Goal: Task Accomplishment & Management: Manage account settings

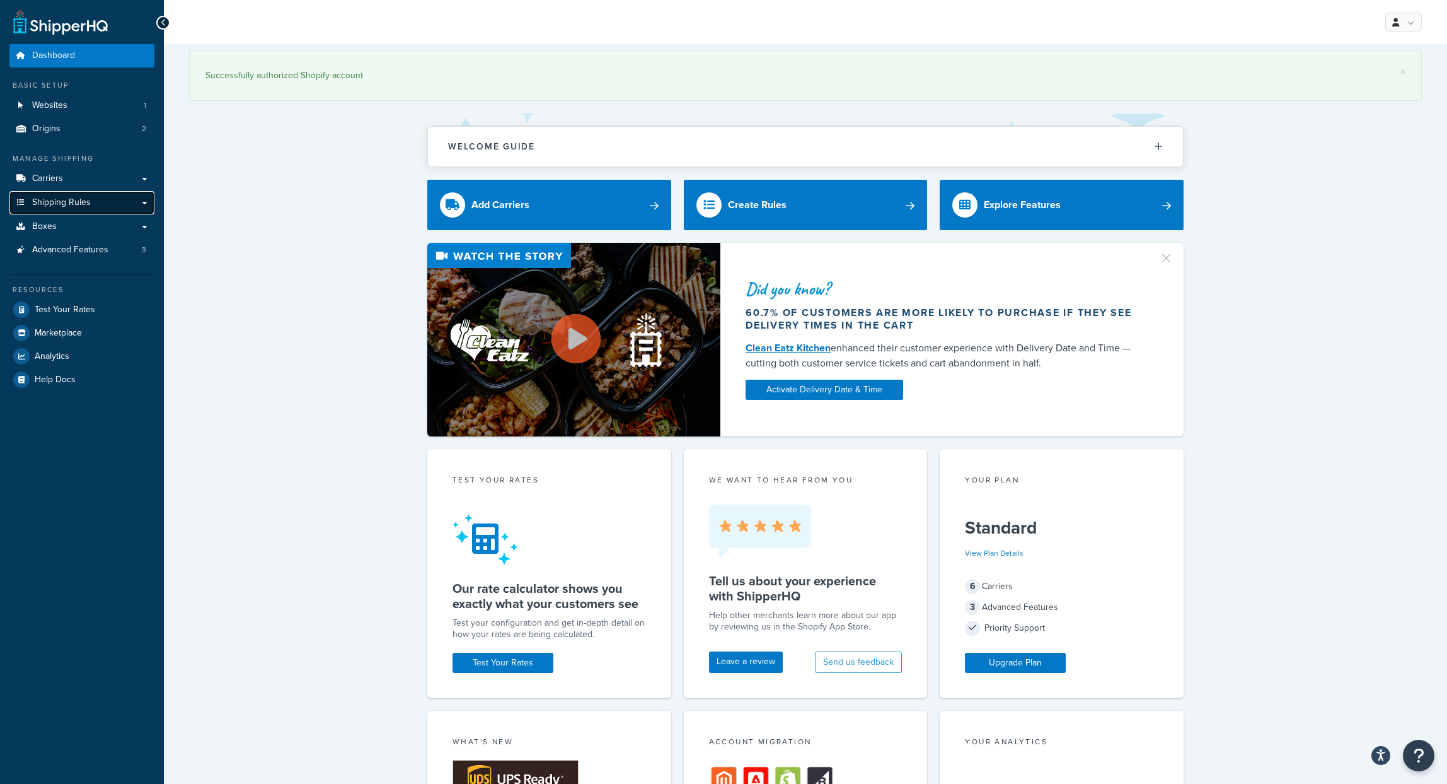
click at [63, 202] on span "Shipping Rules" at bounding box center [61, 202] width 59 height 11
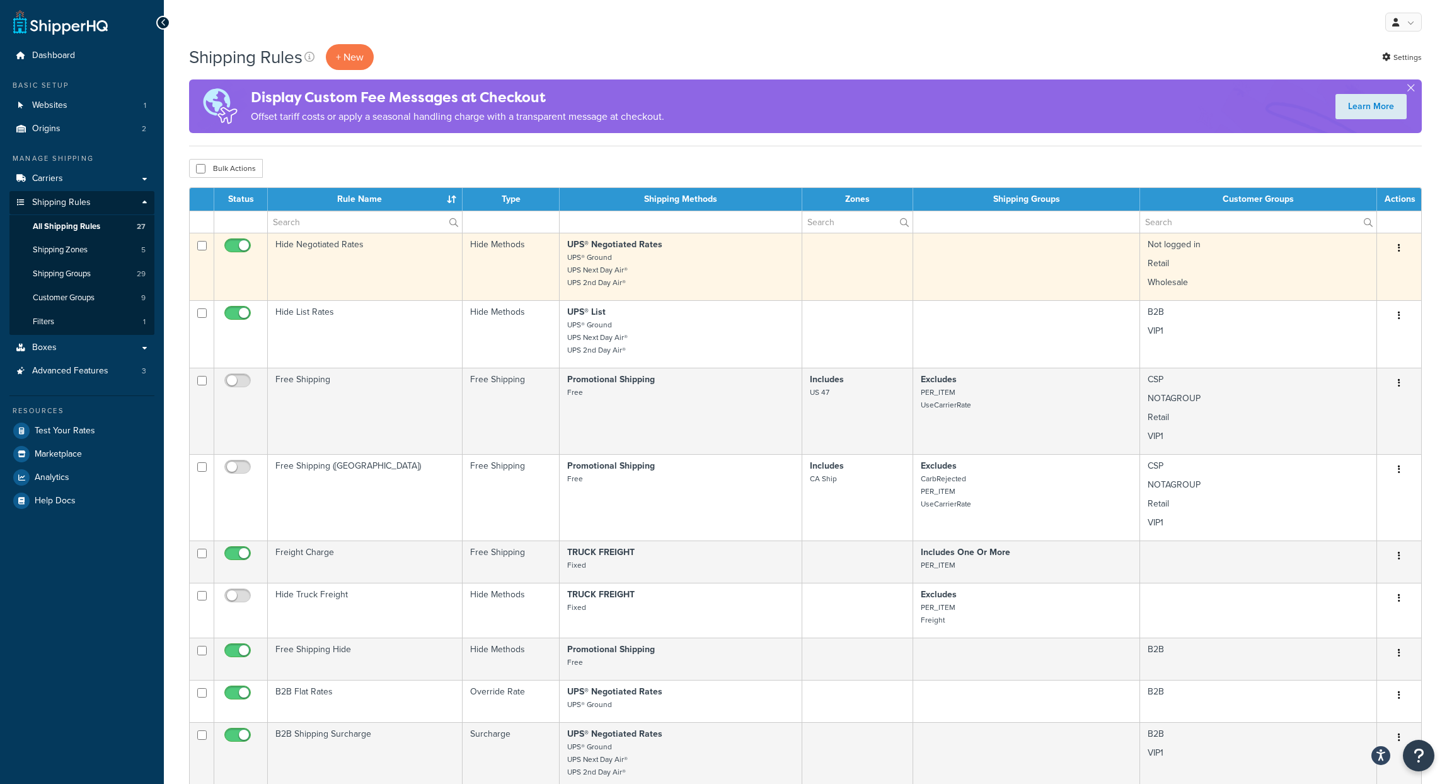
click at [1263, 255] on td "Not logged in Retail Wholesale" at bounding box center [1258, 266] width 237 height 67
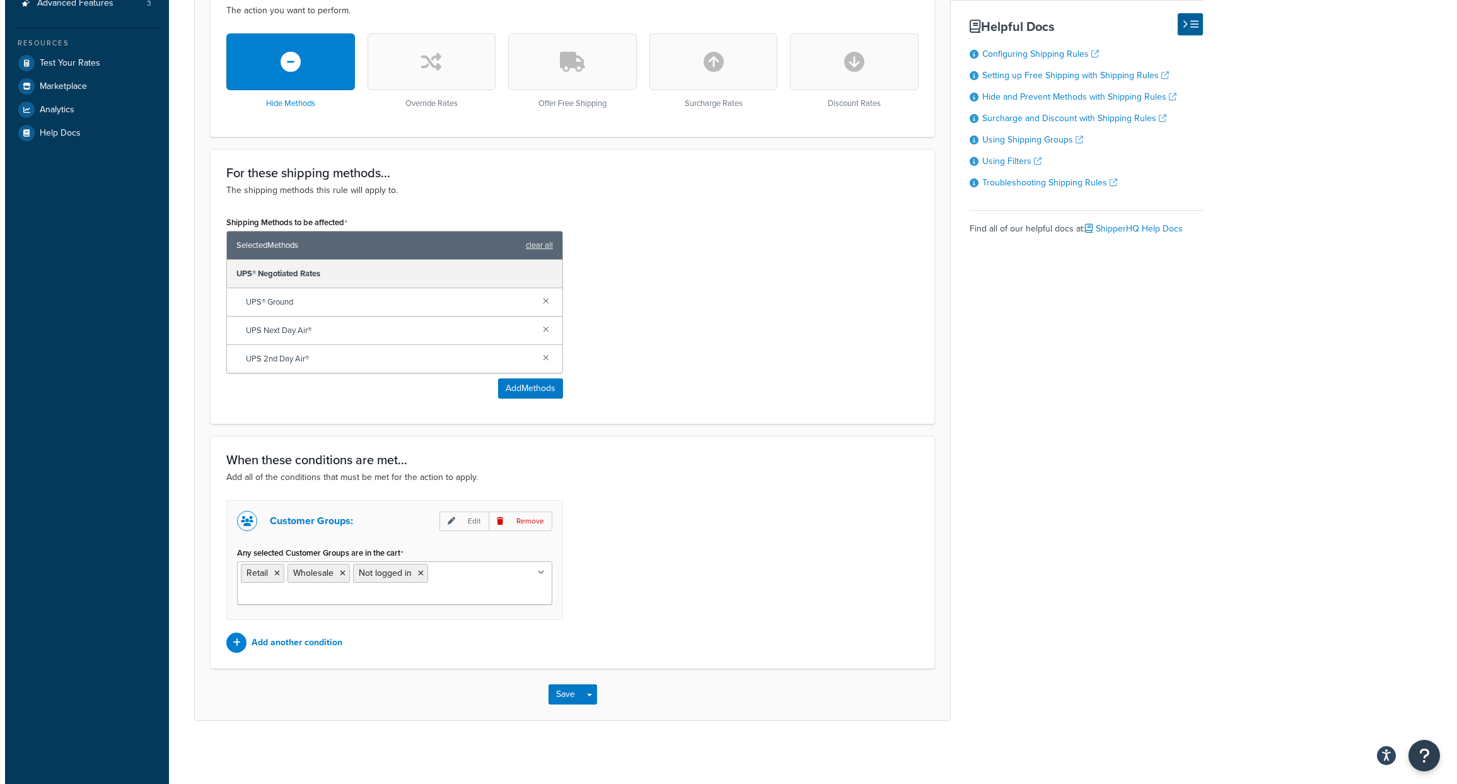
scroll to position [369, 0]
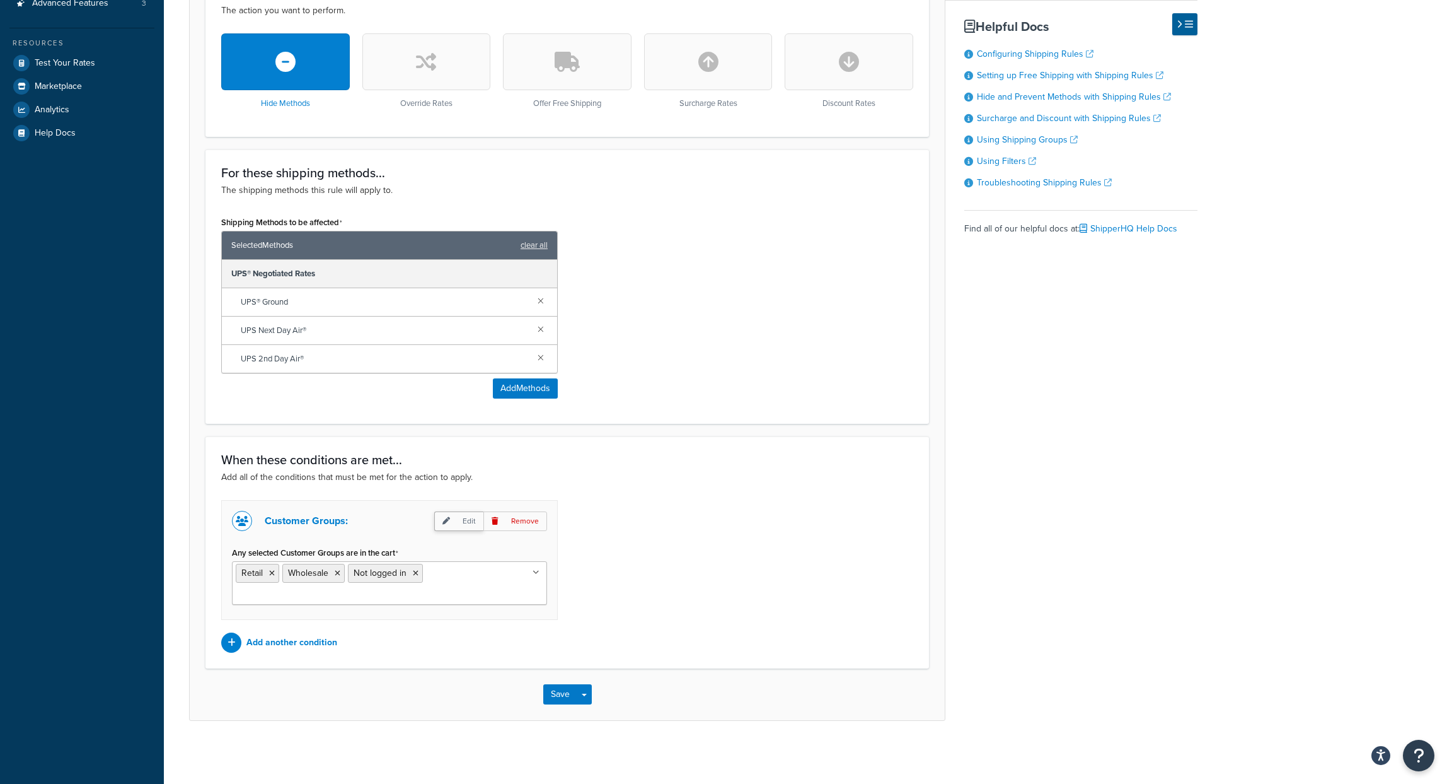
click at [459, 514] on p "Edit" at bounding box center [458, 521] width 49 height 20
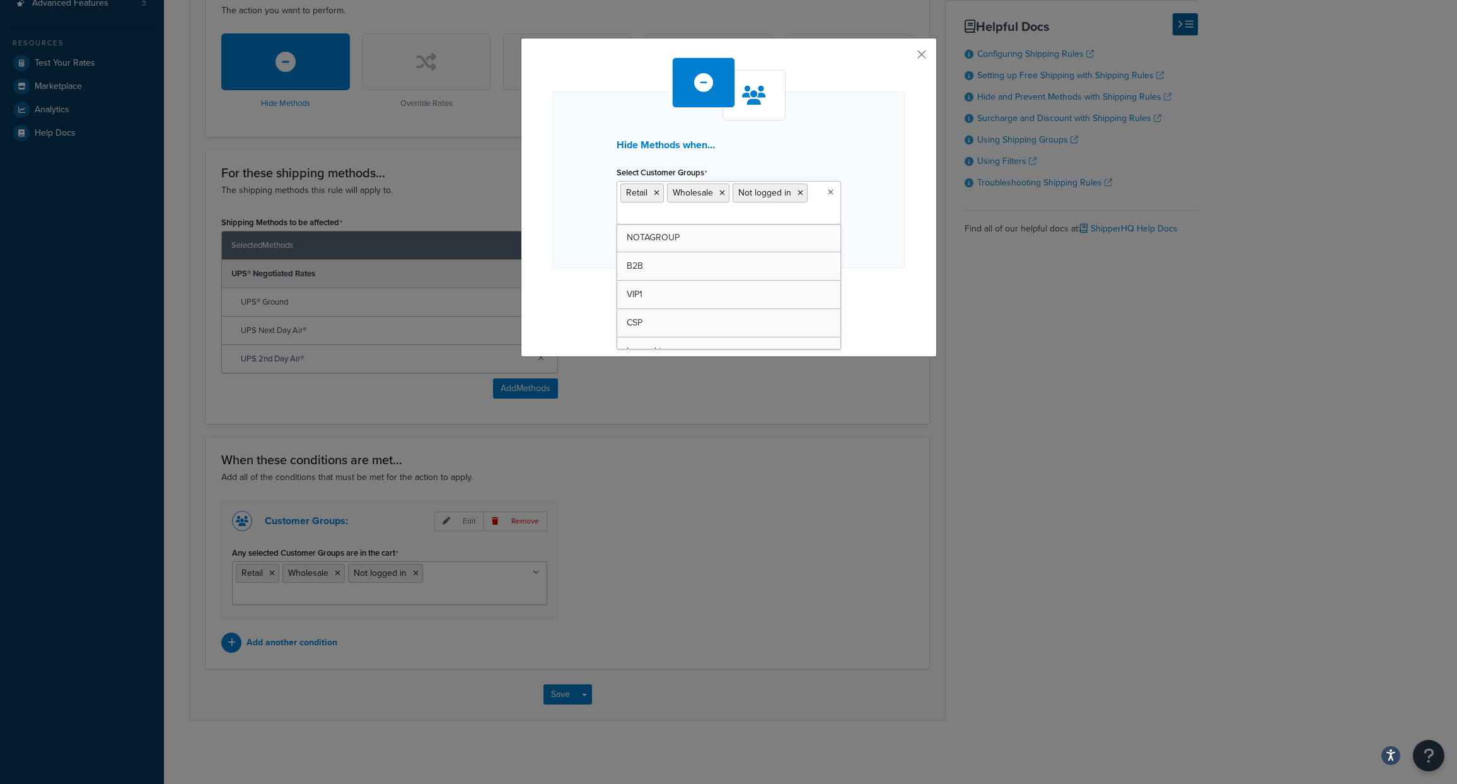
click at [828, 193] on icon at bounding box center [831, 192] width 6 height 8
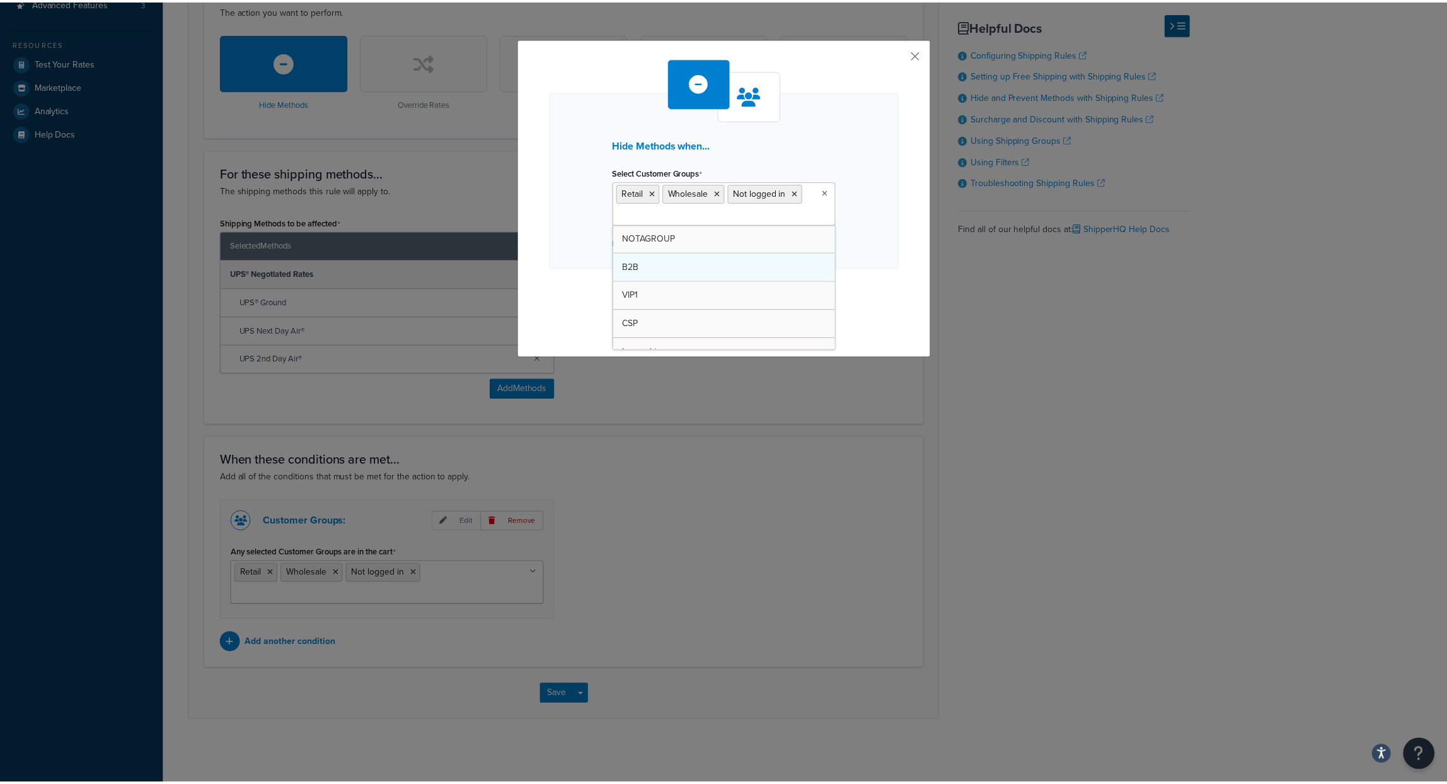
scroll to position [45, 0]
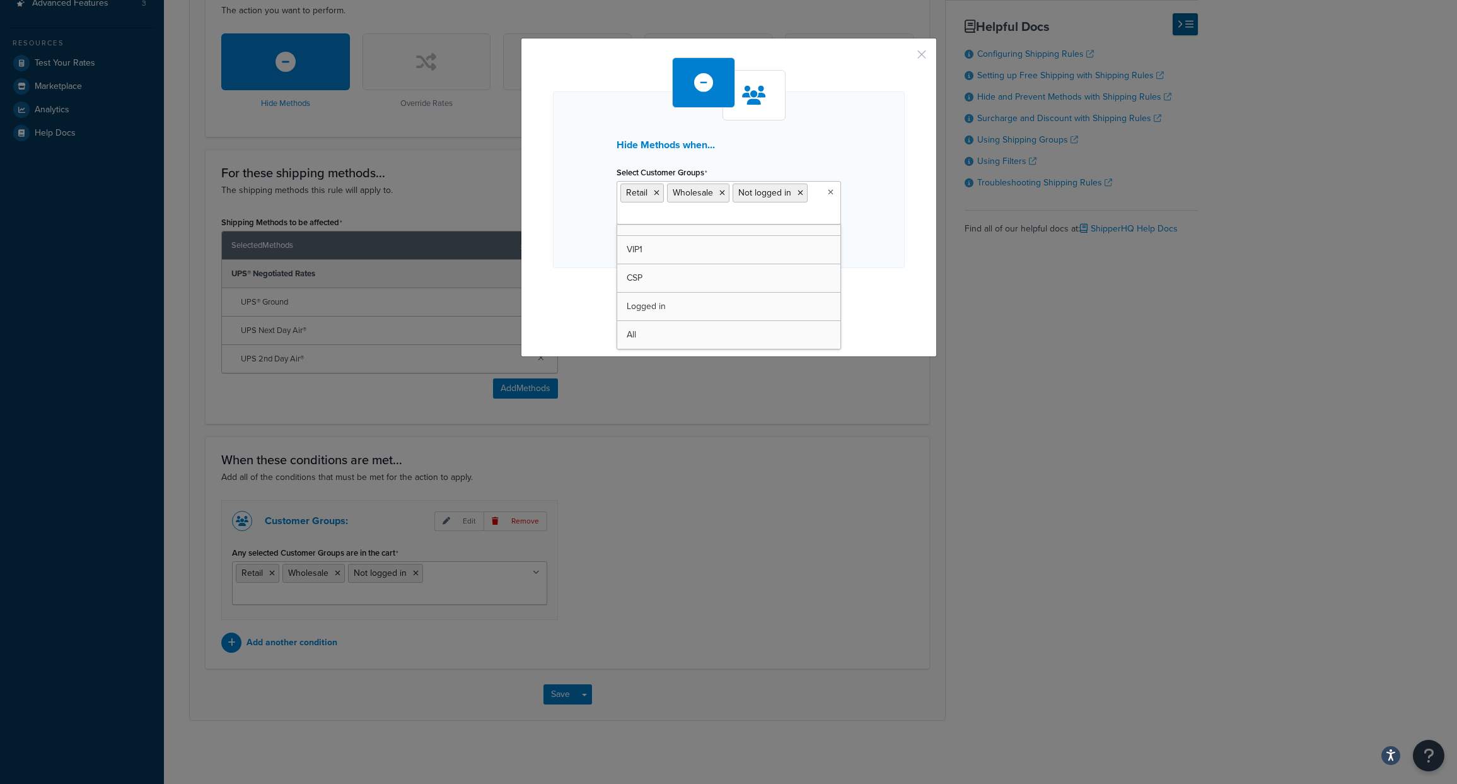
click at [905, 57] on button "button" at bounding box center [902, 58] width 3 height 3
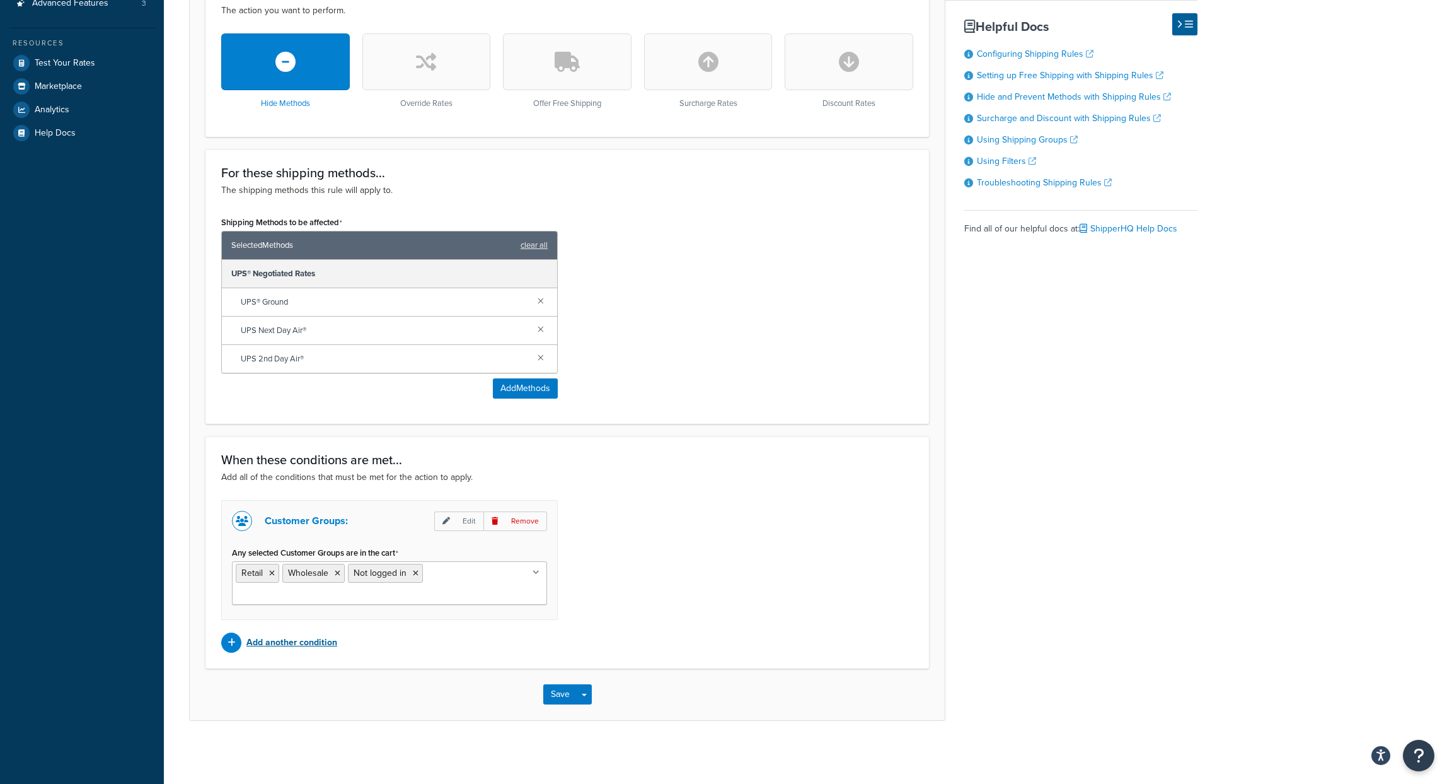
click at [299, 646] on p "Add another condition" at bounding box center [291, 643] width 91 height 18
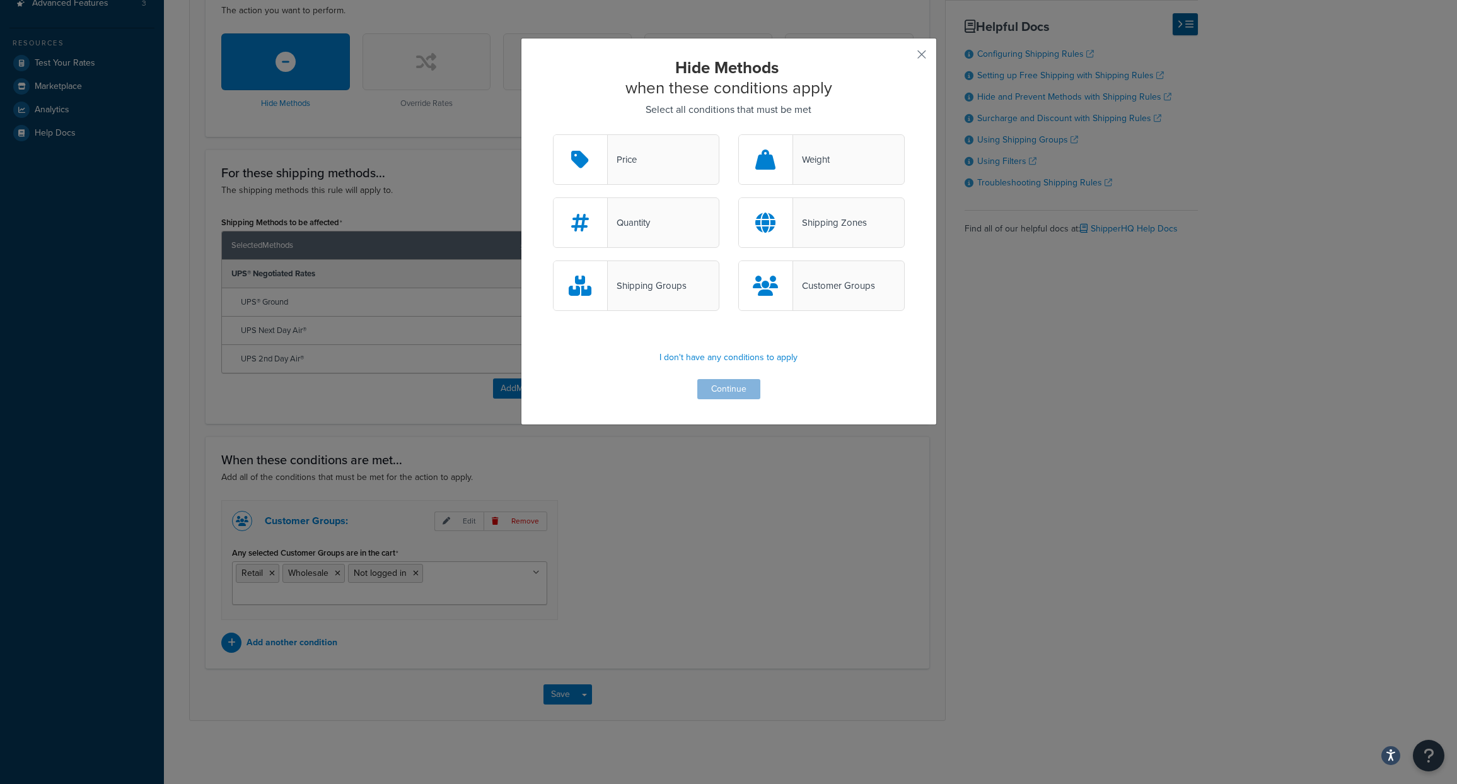
click at [812, 291] on div "Customer Groups" at bounding box center [834, 286] width 82 height 18
click at [0, 0] on input "Customer Groups" at bounding box center [0, 0] width 0 height 0
click at [736, 390] on button "Continue" at bounding box center [728, 389] width 63 height 20
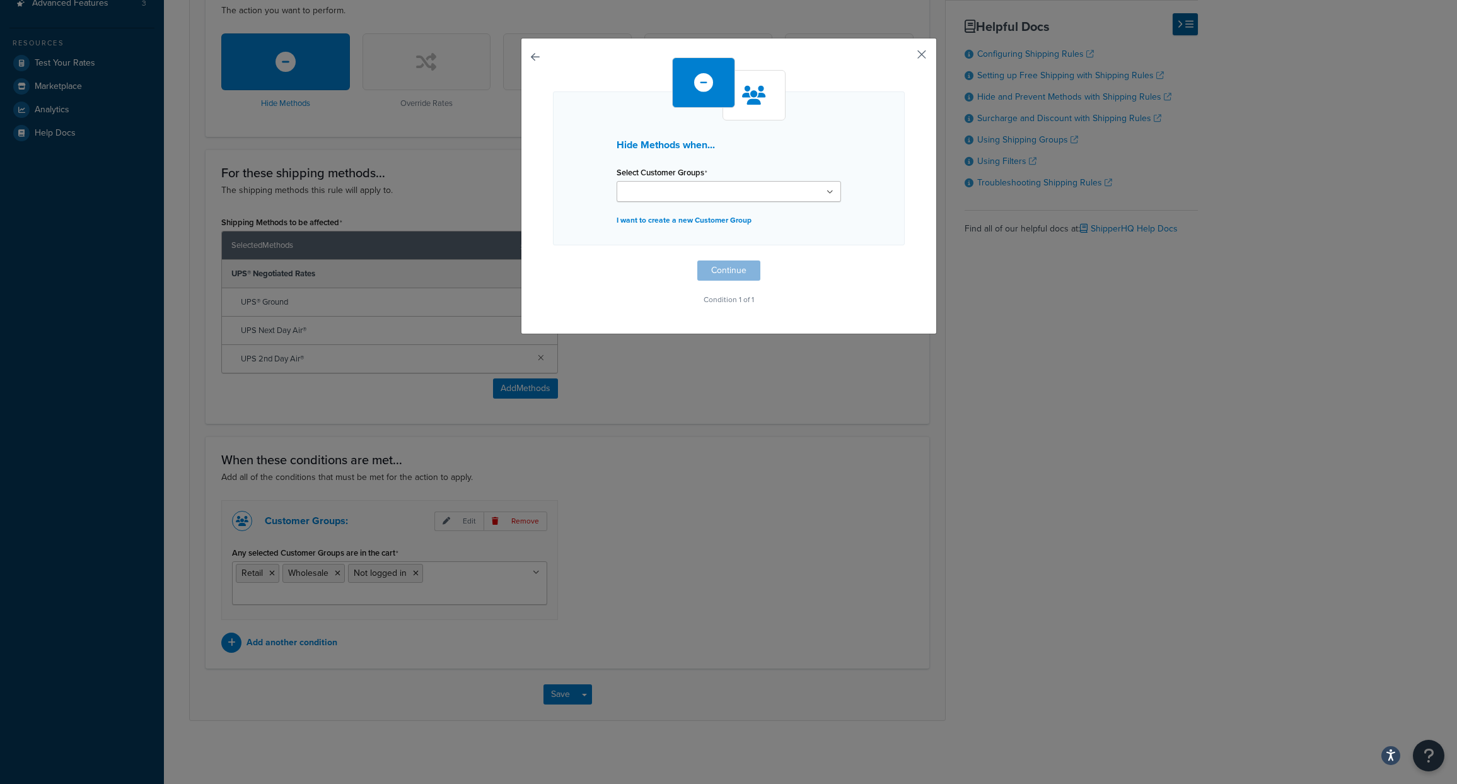
click at [905, 57] on button "button" at bounding box center [902, 58] width 3 height 3
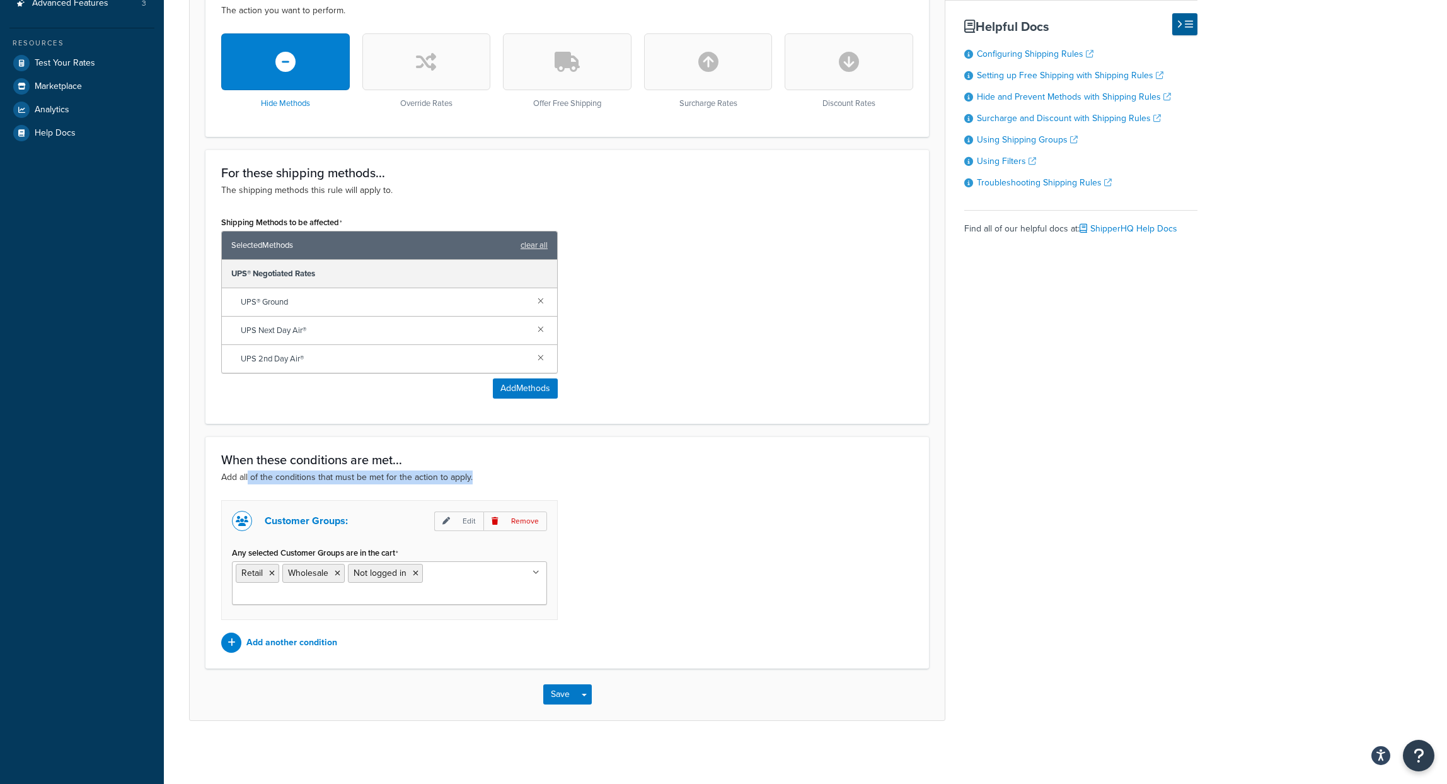
drag, startPoint x: 248, startPoint y: 475, endPoint x: 482, endPoint y: 473, distance: 233.9
click at [482, 473] on p "Add all of the conditions that must be met for the action to apply." at bounding box center [567, 477] width 692 height 14
click at [434, 477] on p "Add all of the conditions that must be met for the action to apply." at bounding box center [567, 477] width 692 height 14
click at [539, 571] on icon at bounding box center [536, 573] width 7 height 8
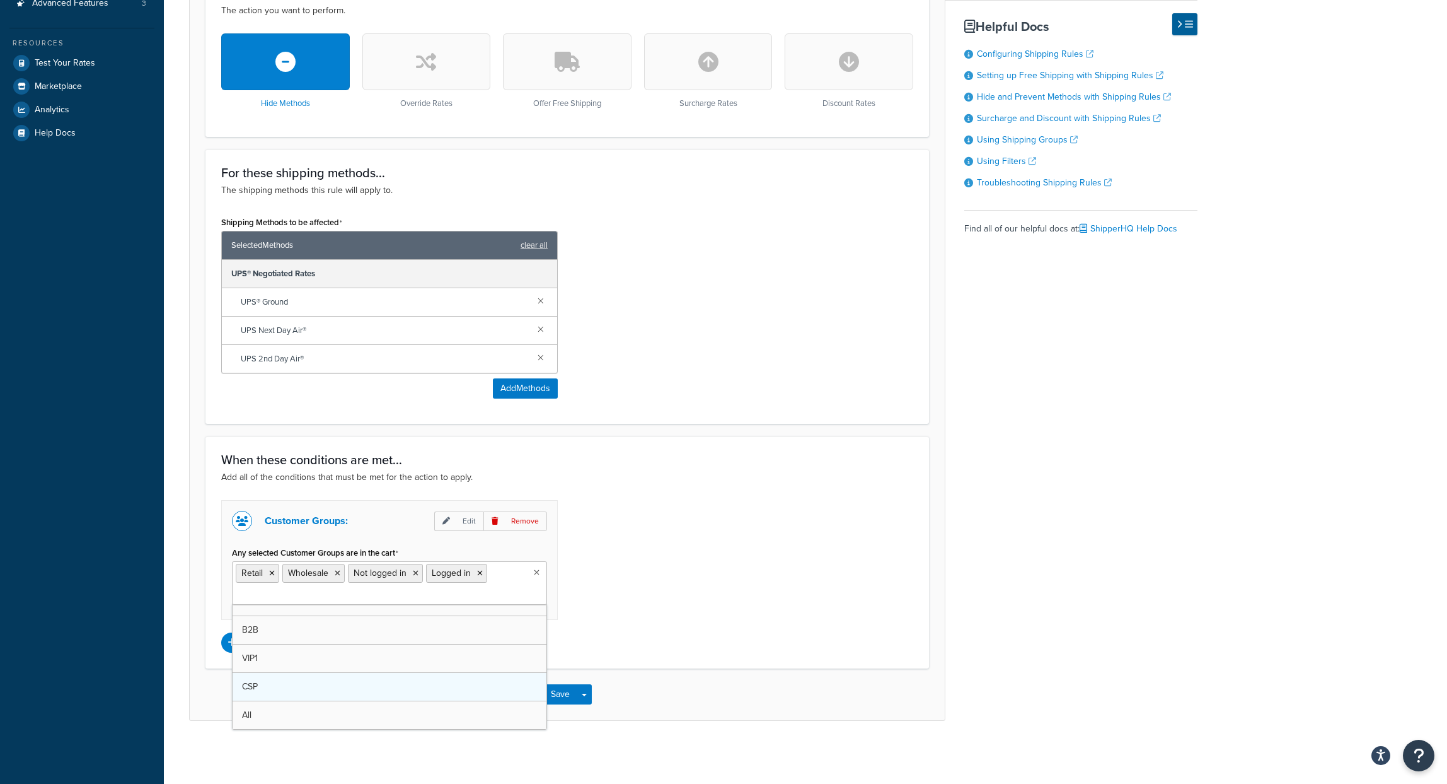
scroll to position [16, 0]
click at [628, 591] on div "Customer Groups: Edit Remove Any selected Customer Groups are in the cart Retai…" at bounding box center [567, 576] width 711 height 153
click at [480, 569] on icon at bounding box center [480, 573] width 6 height 8
click at [683, 544] on div "Customer Groups: Edit Remove Any selected Customer Groups are in the cart Retai…" at bounding box center [567, 576] width 711 height 153
click at [958, 545] on div "Basic Setup Advanced Specify the action you would like to perform and the shipp…" at bounding box center [693, 233] width 1009 height 973
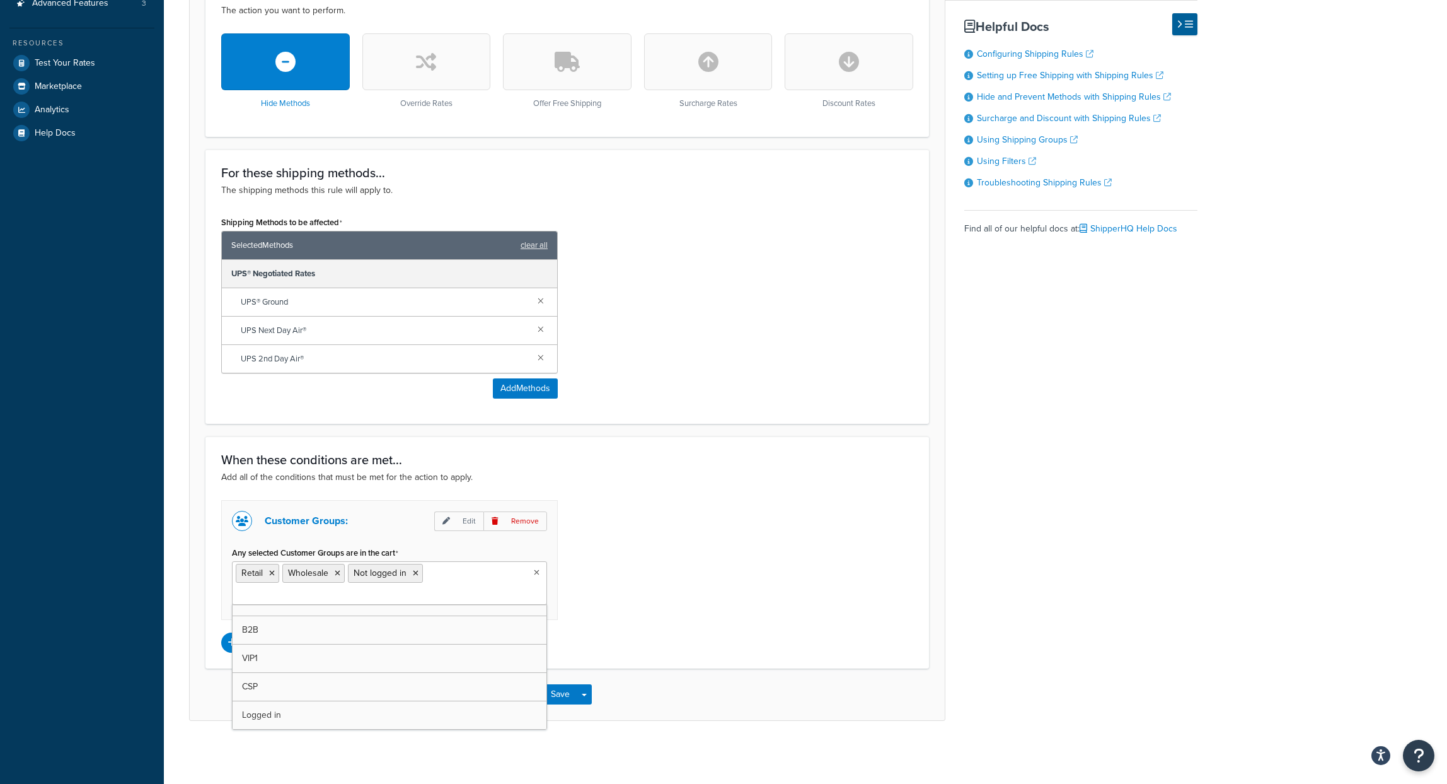
click at [479, 581] on ul "Retail Wholesale Not logged in" at bounding box center [389, 582] width 315 height 43
type input "Shop"
click at [485, 565] on ul "Retail Wholesale Not logged in Shop" at bounding box center [389, 582] width 315 height 43
click at [453, 562] on ul "Retail Wholesale Not logged in Shop" at bounding box center [389, 582] width 315 height 43
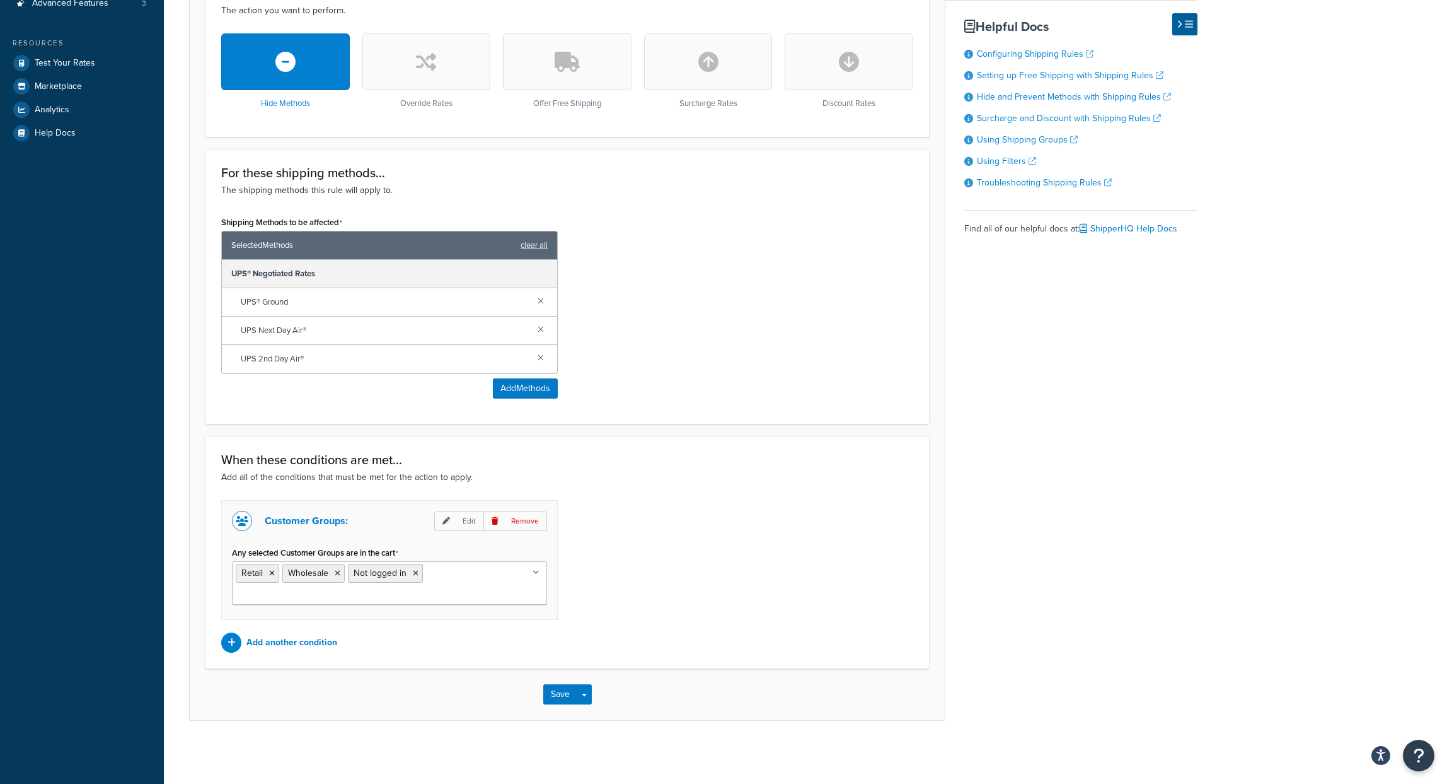
click at [755, 571] on div "Customer Groups: Edit Remove Any selected Customer Groups are in the cart Retai…" at bounding box center [567, 576] width 711 height 153
click at [536, 571] on icon at bounding box center [536, 573] width 7 height 8
click at [705, 540] on div "Customer Groups: Edit Remove Any selected Customer Groups are in the cart Retai…" at bounding box center [567, 576] width 711 height 153
click at [456, 519] on p "Edit" at bounding box center [458, 521] width 49 height 20
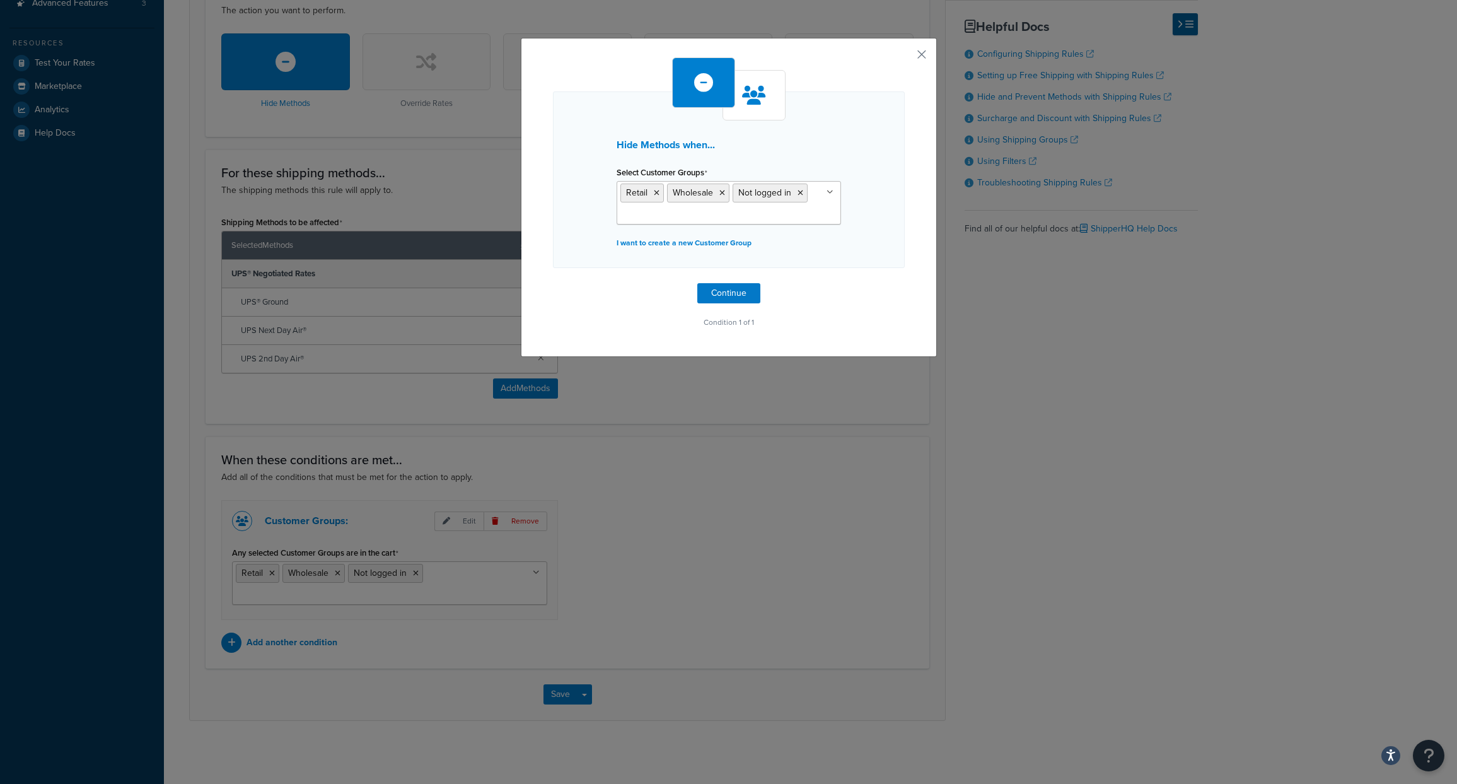
click at [826, 192] on icon at bounding box center [829, 192] width 7 height 8
click at [881, 214] on div "Hide Methods when... Select Customer Groups Retail Wholesale Not logged in NOTA…" at bounding box center [729, 179] width 352 height 177
click at [711, 242] on p "I want to create a new Customer Group" at bounding box center [729, 243] width 224 height 18
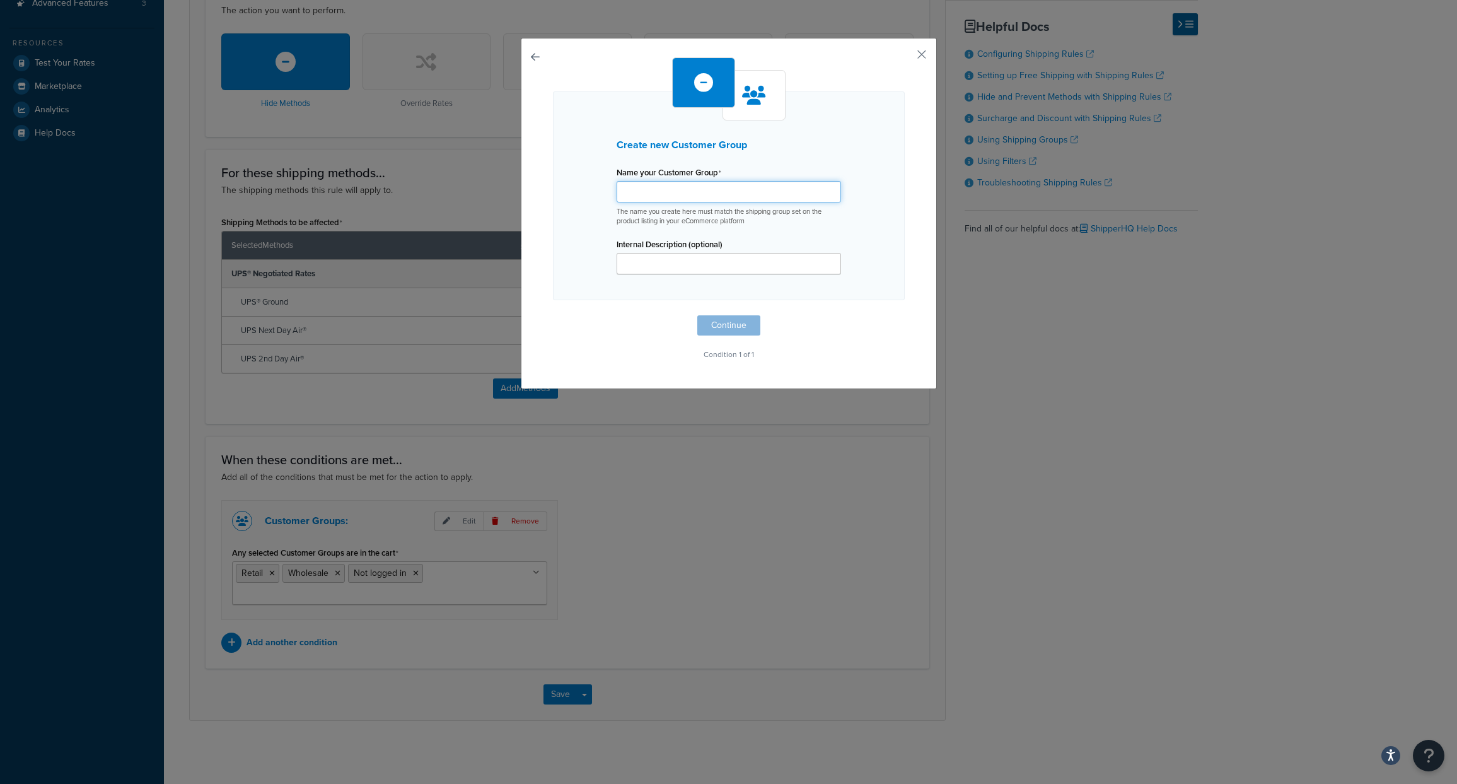
click at [687, 192] on input "Shipping Rule Name" at bounding box center [729, 191] width 224 height 21
type input "Shop"
click at [728, 321] on button "Continue" at bounding box center [728, 325] width 63 height 20
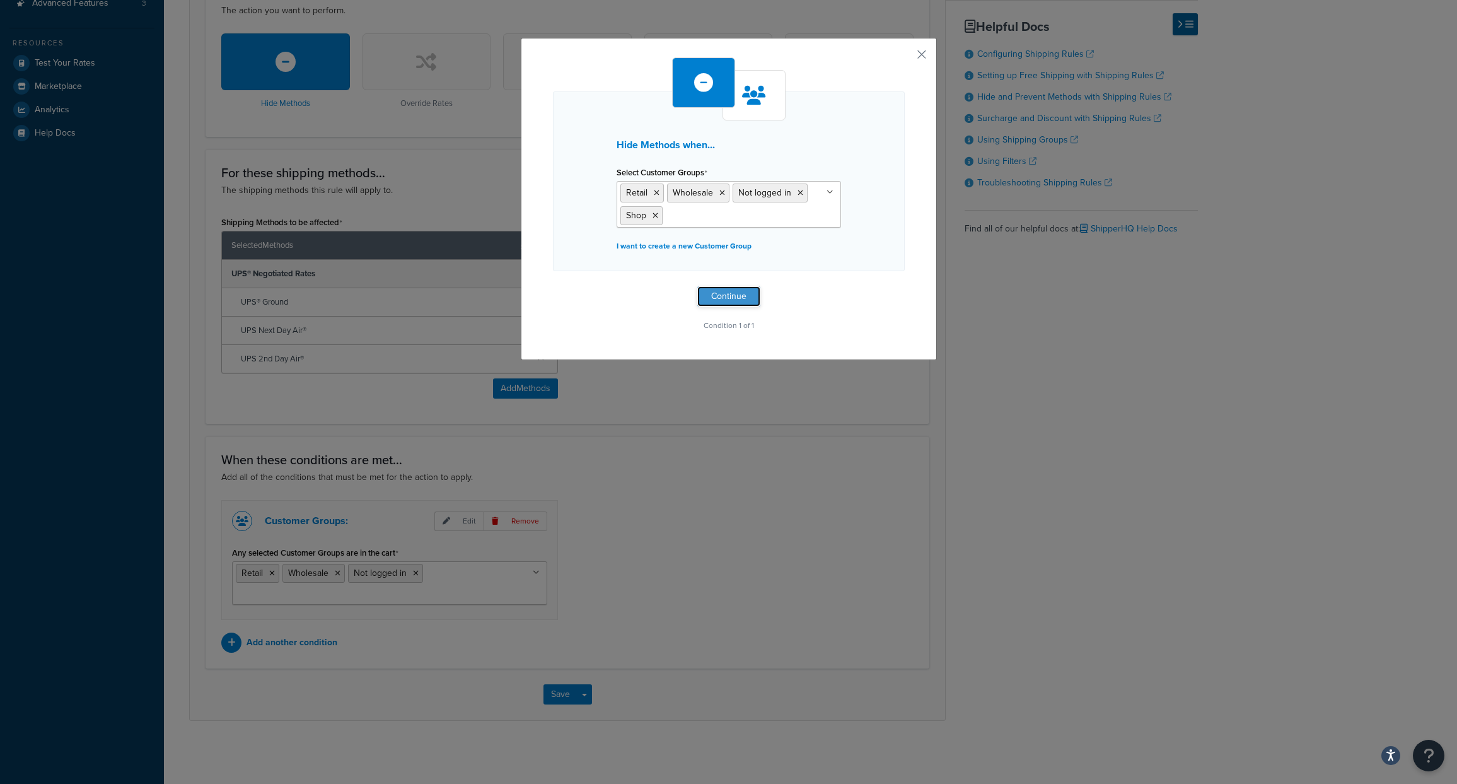
click at [727, 298] on button "Continue" at bounding box center [728, 296] width 63 height 20
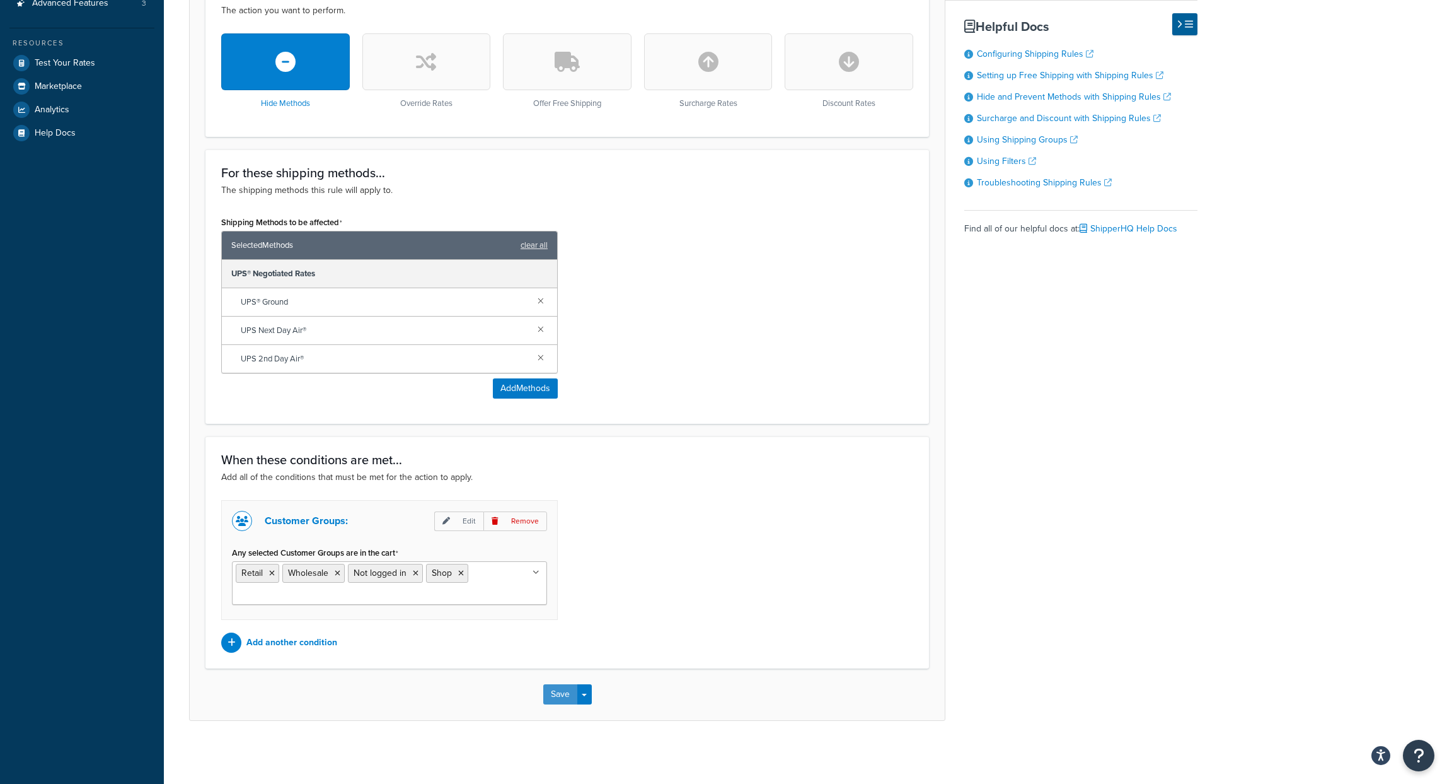
click at [555, 689] on button "Save" at bounding box center [560, 694] width 34 height 20
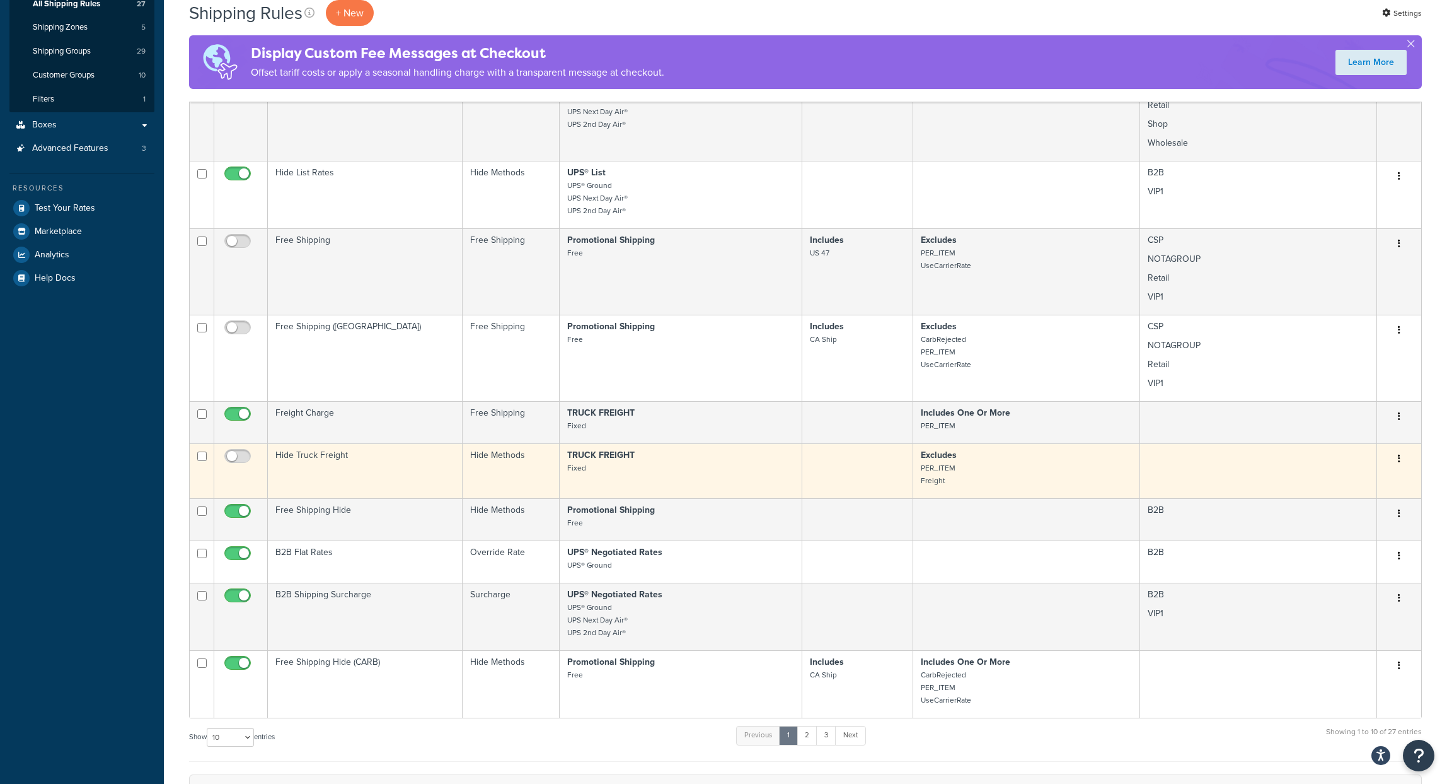
scroll to position [252, 0]
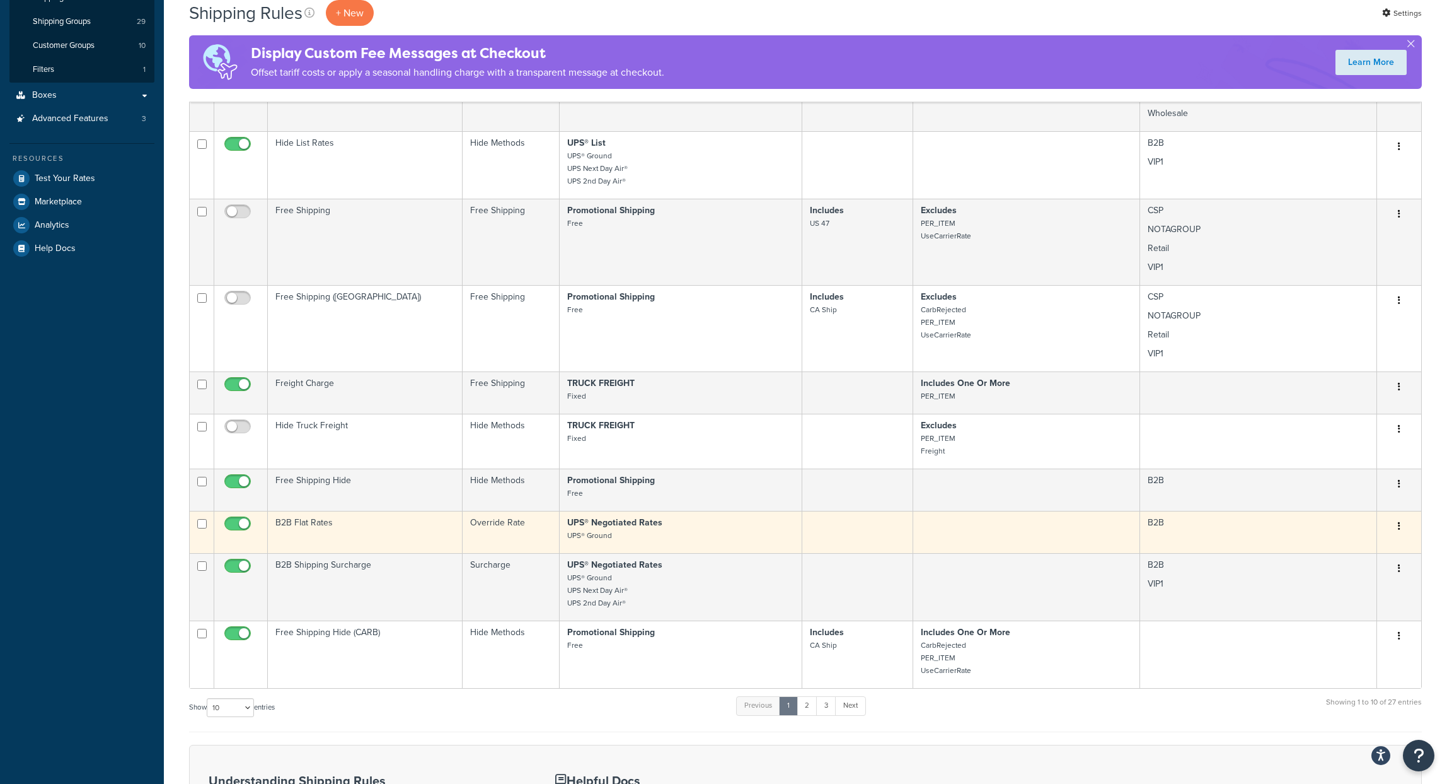
click at [1212, 533] on td "B2B" at bounding box center [1258, 532] width 237 height 42
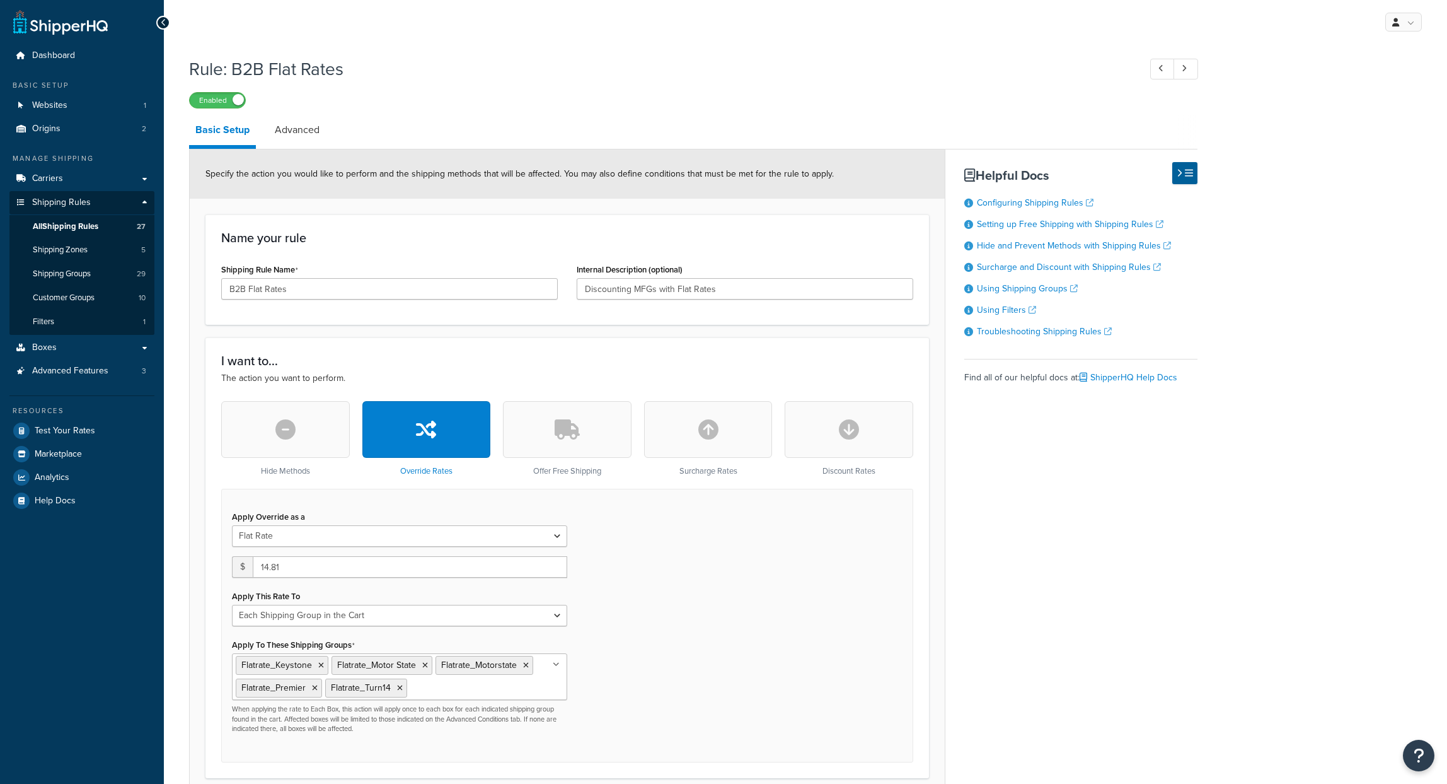
select select "SHIPPING_GROUP"
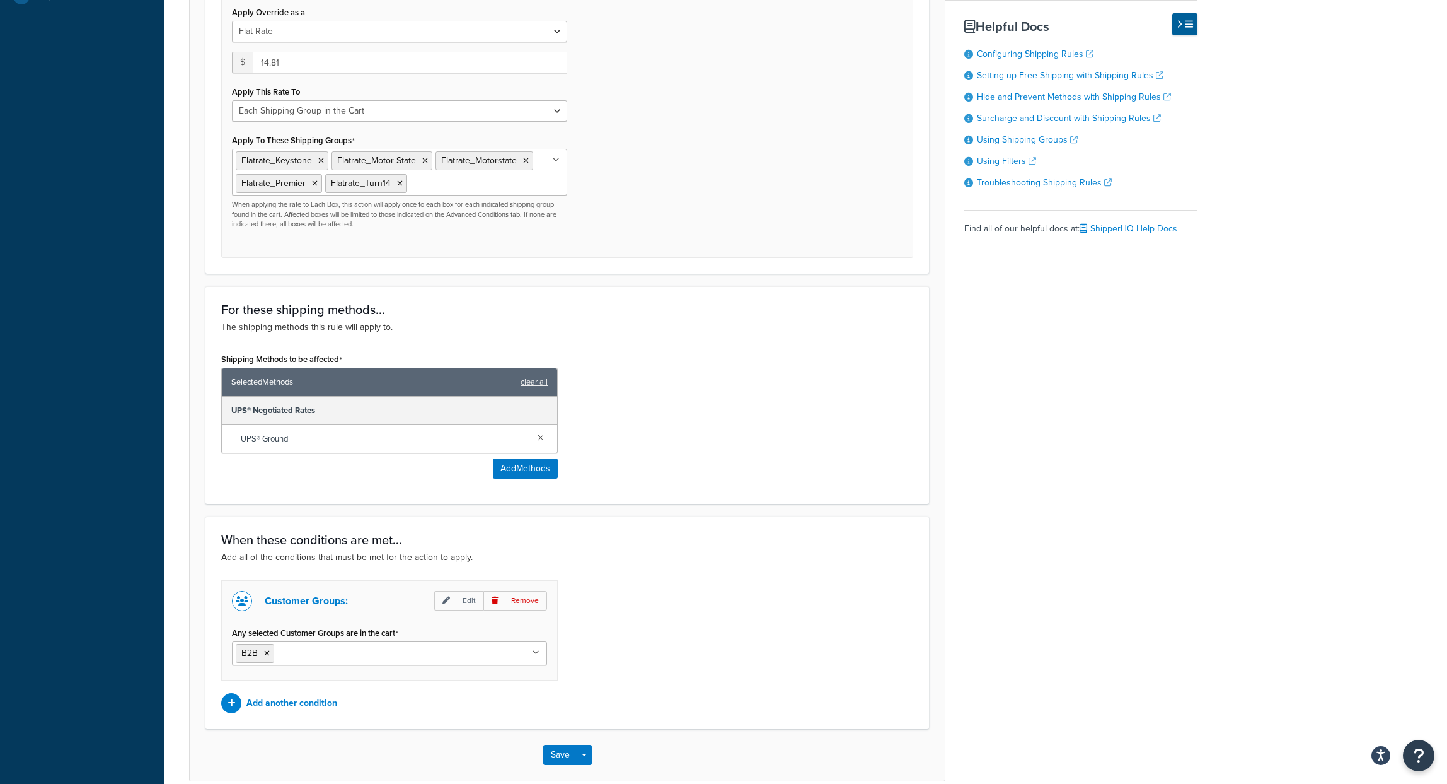
scroll to position [566, 0]
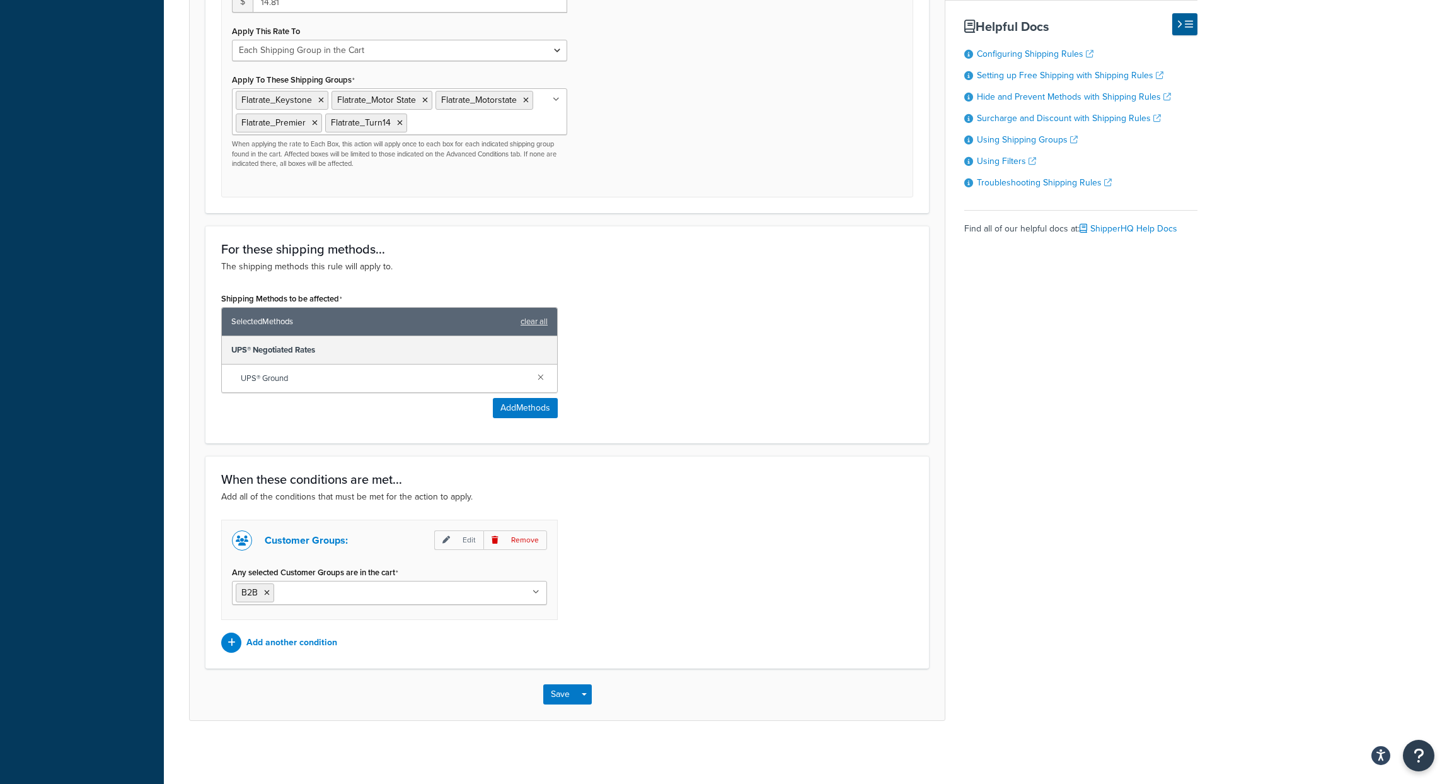
click at [533, 594] on ul "B2B" at bounding box center [389, 593] width 315 height 24
click at [262, 588] on li "B2B" at bounding box center [255, 592] width 38 height 19
click at [267, 589] on icon at bounding box center [267, 593] width 6 height 8
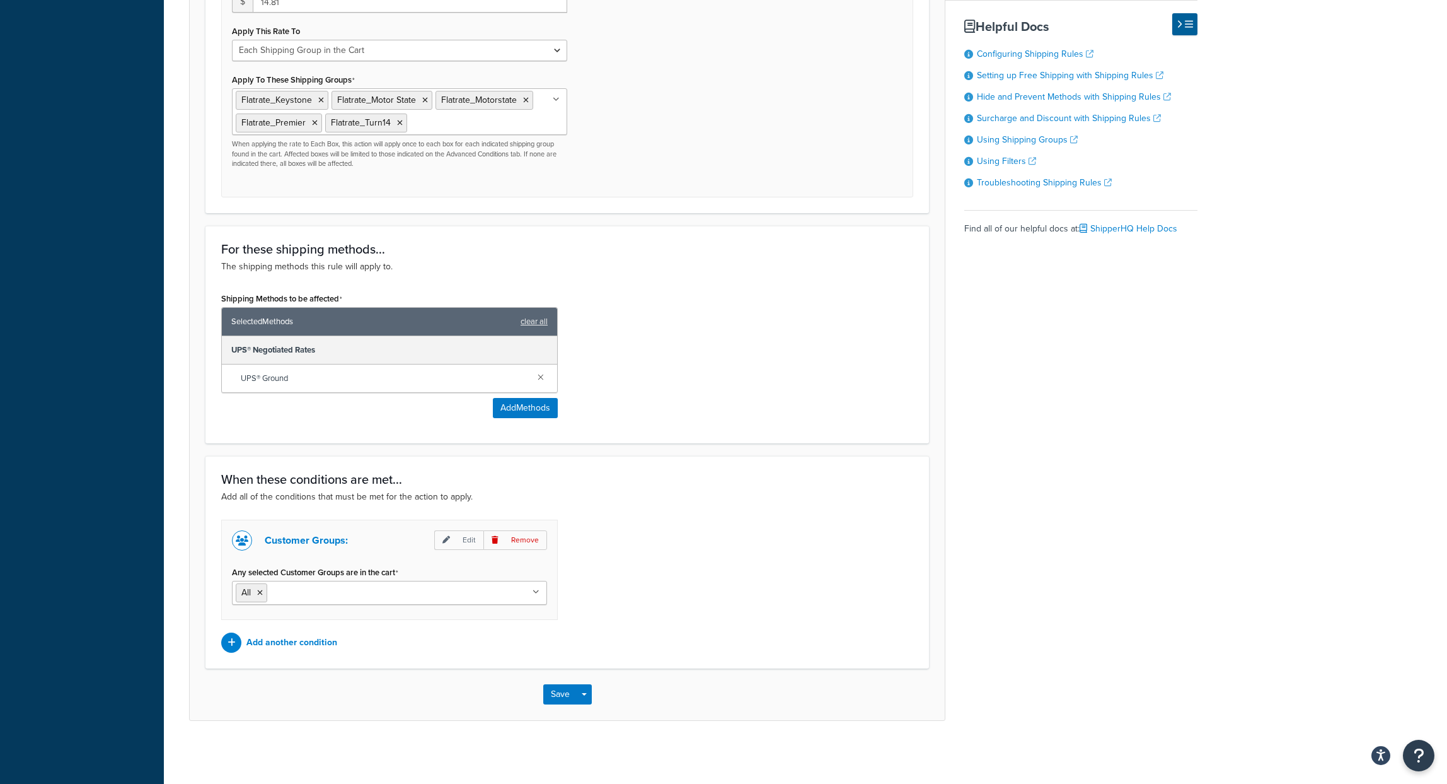
click at [688, 547] on div "Customer Groups: Edit Remove Any selected Customer Groups are in the cart All R…" at bounding box center [567, 585] width 711 height 133
click at [530, 537] on p "Remove" at bounding box center [516, 540] width 64 height 20
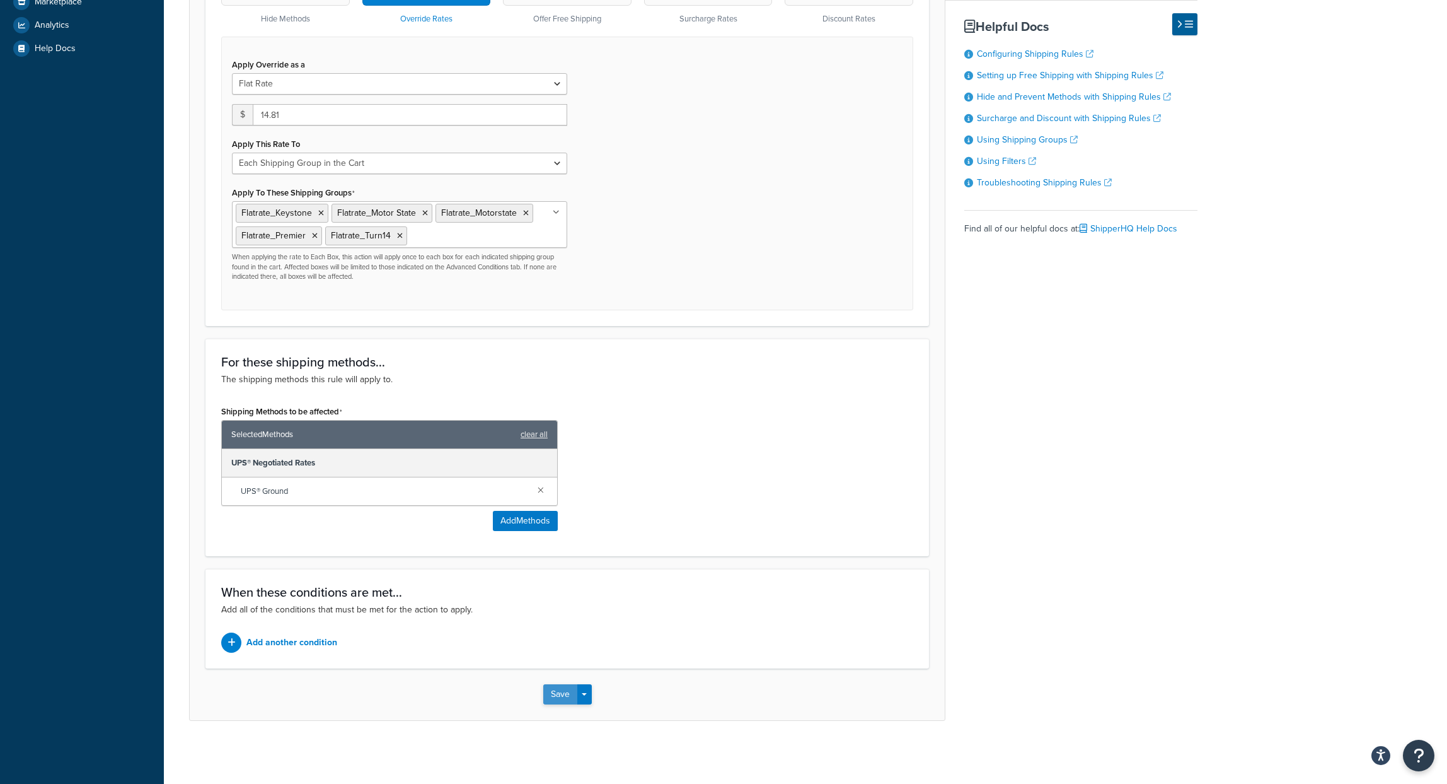
click at [567, 688] on button "Save" at bounding box center [560, 694] width 34 height 20
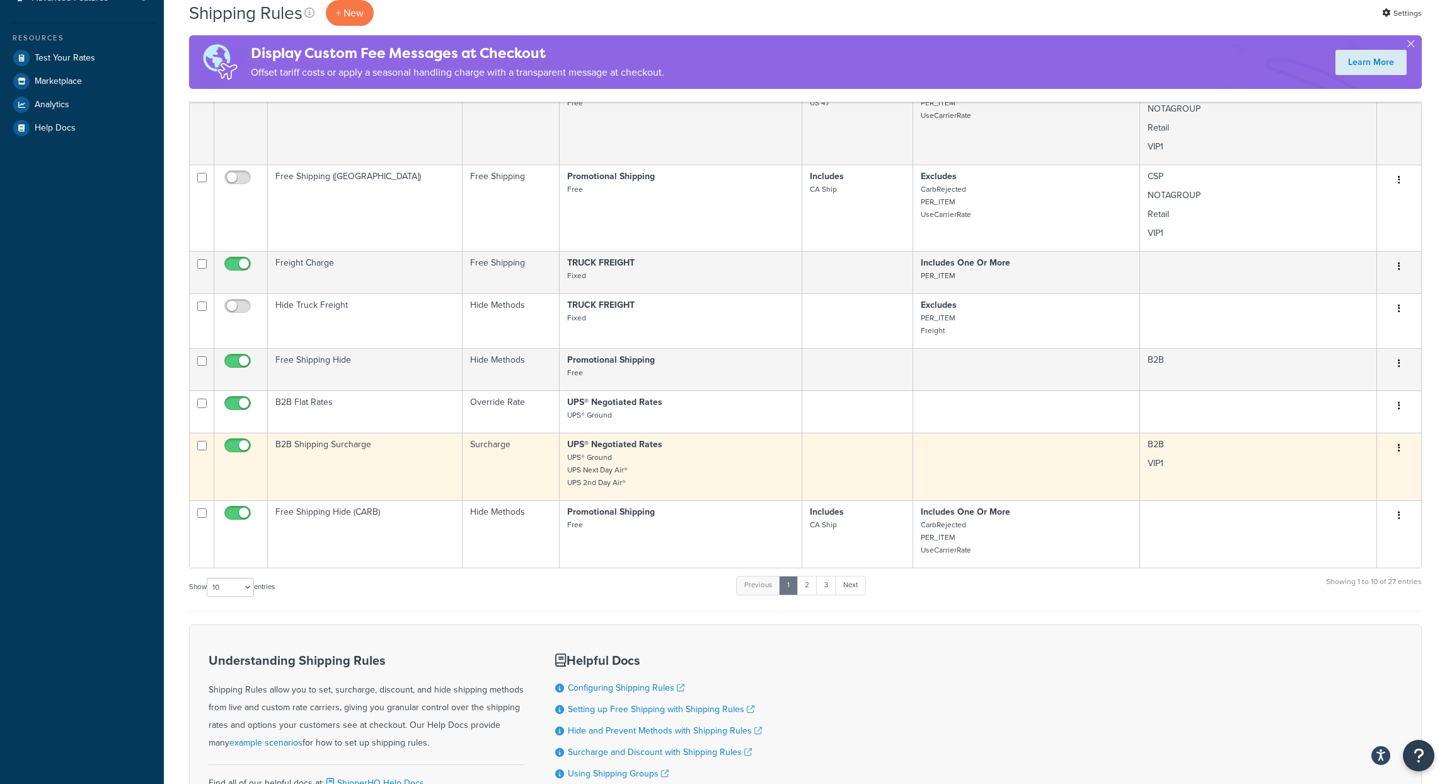
scroll to position [378, 0]
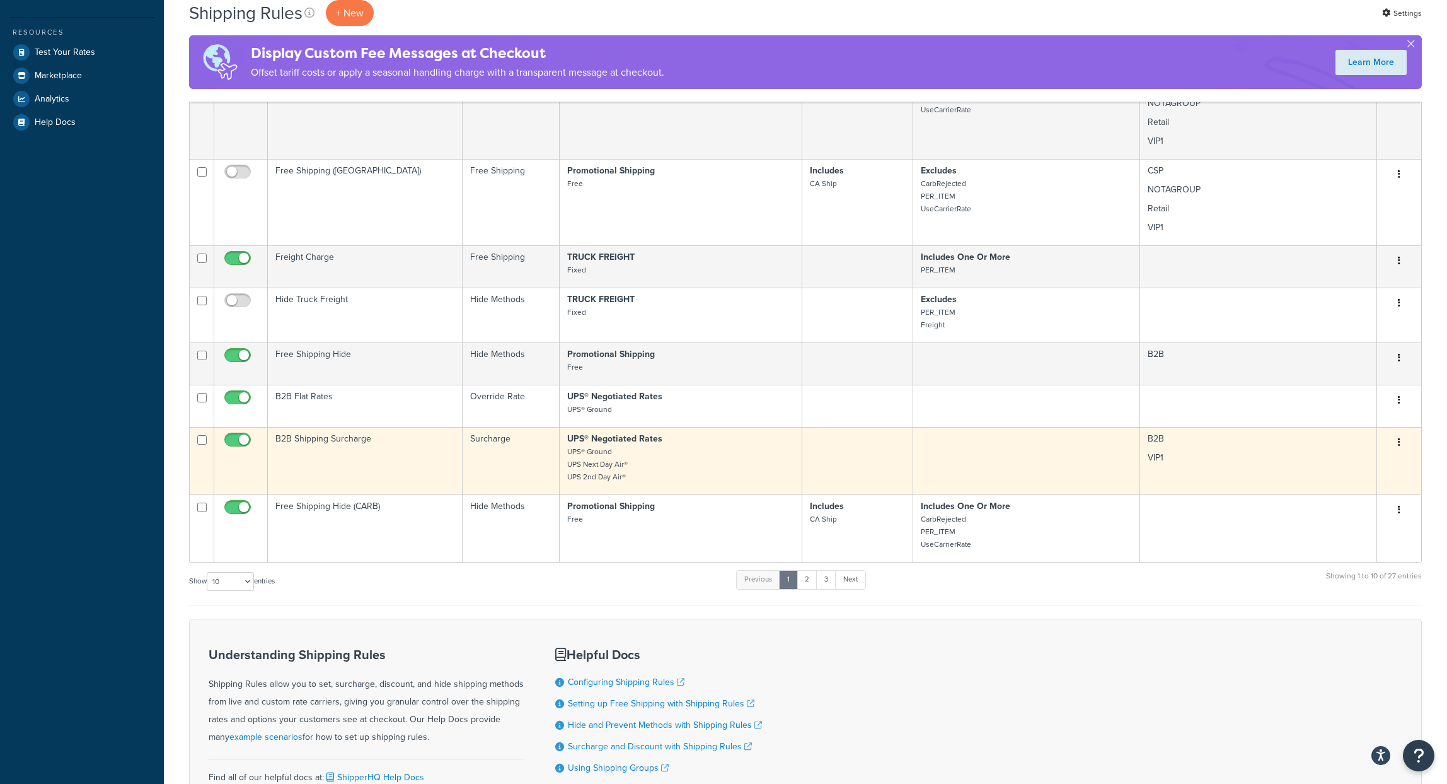
click at [1073, 463] on td at bounding box center [1026, 460] width 227 height 67
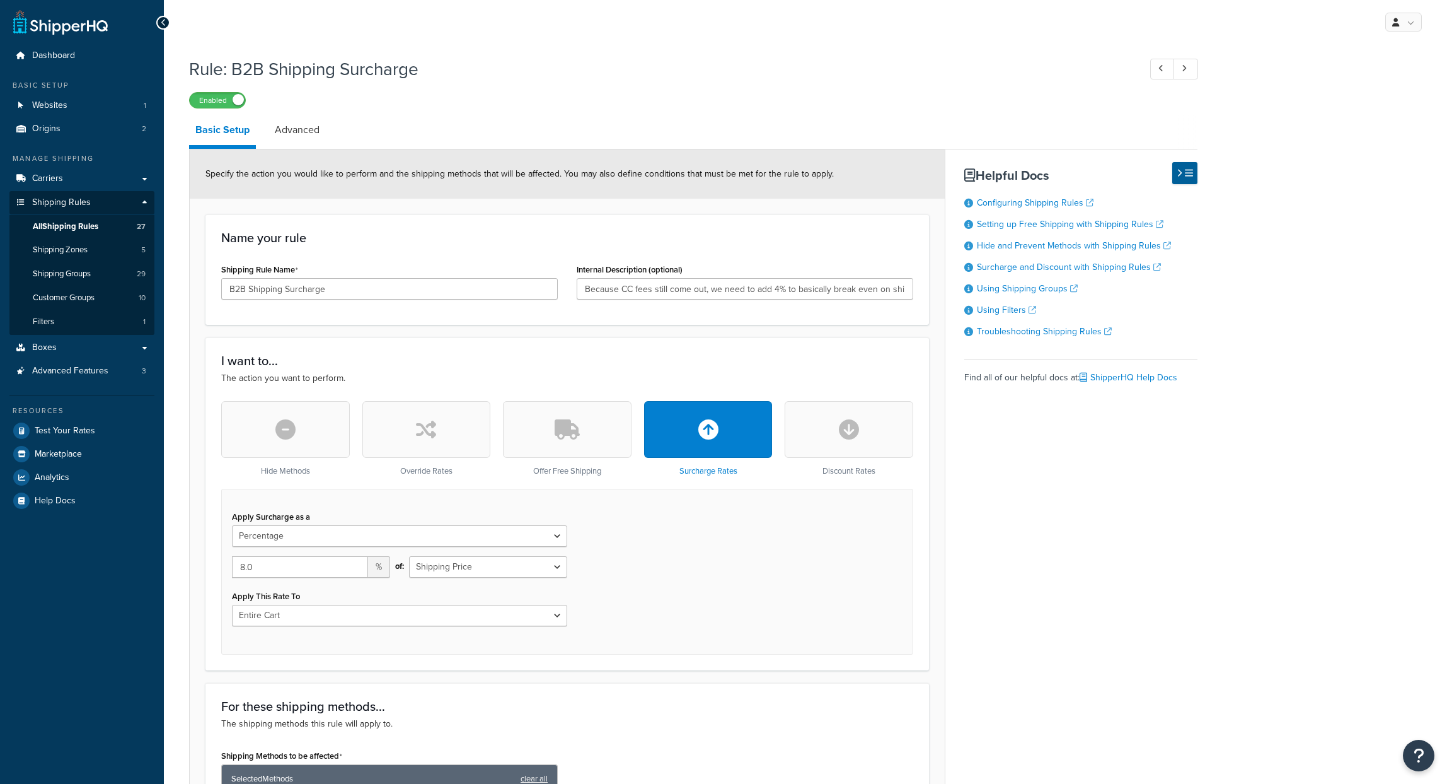
select select "PERCENTAGE"
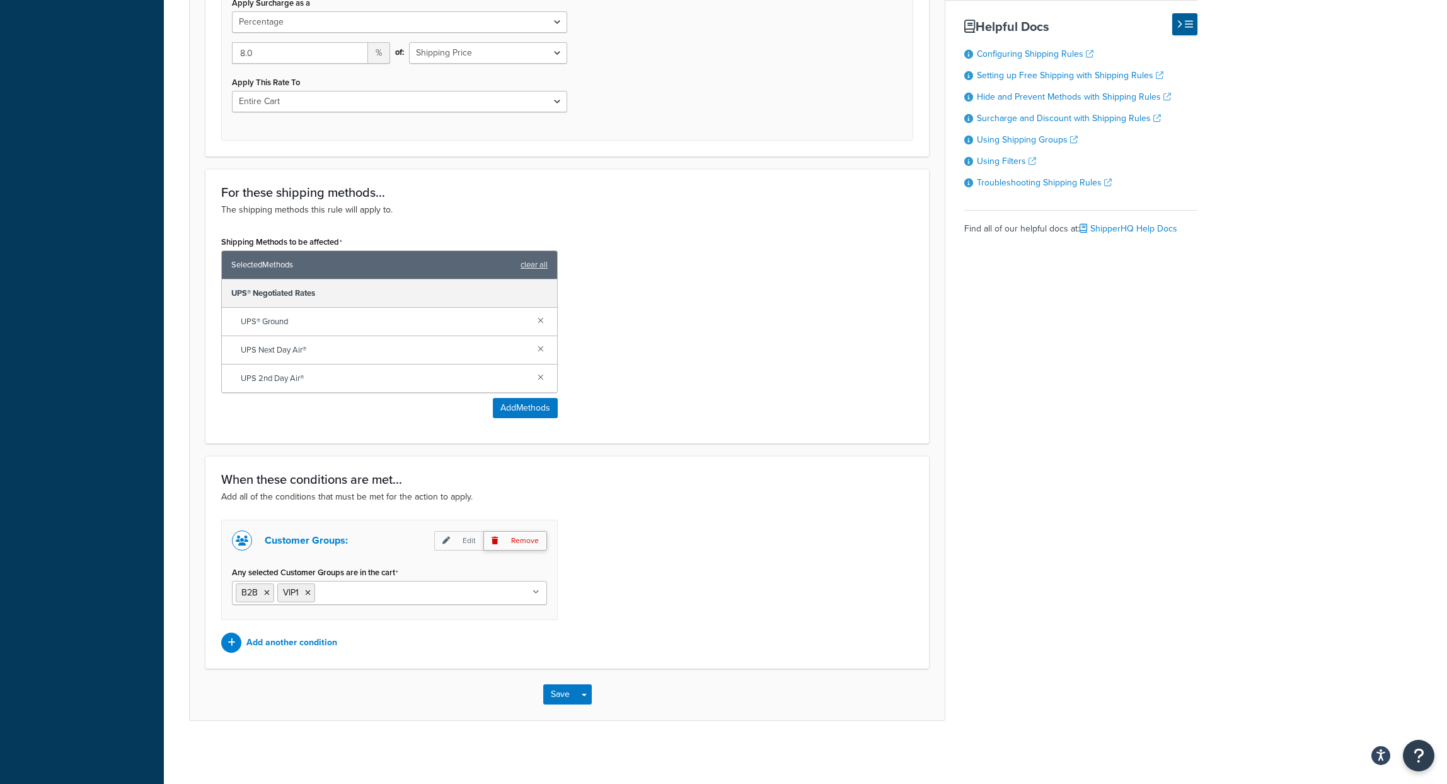
click at [527, 535] on p "Remove" at bounding box center [516, 541] width 64 height 20
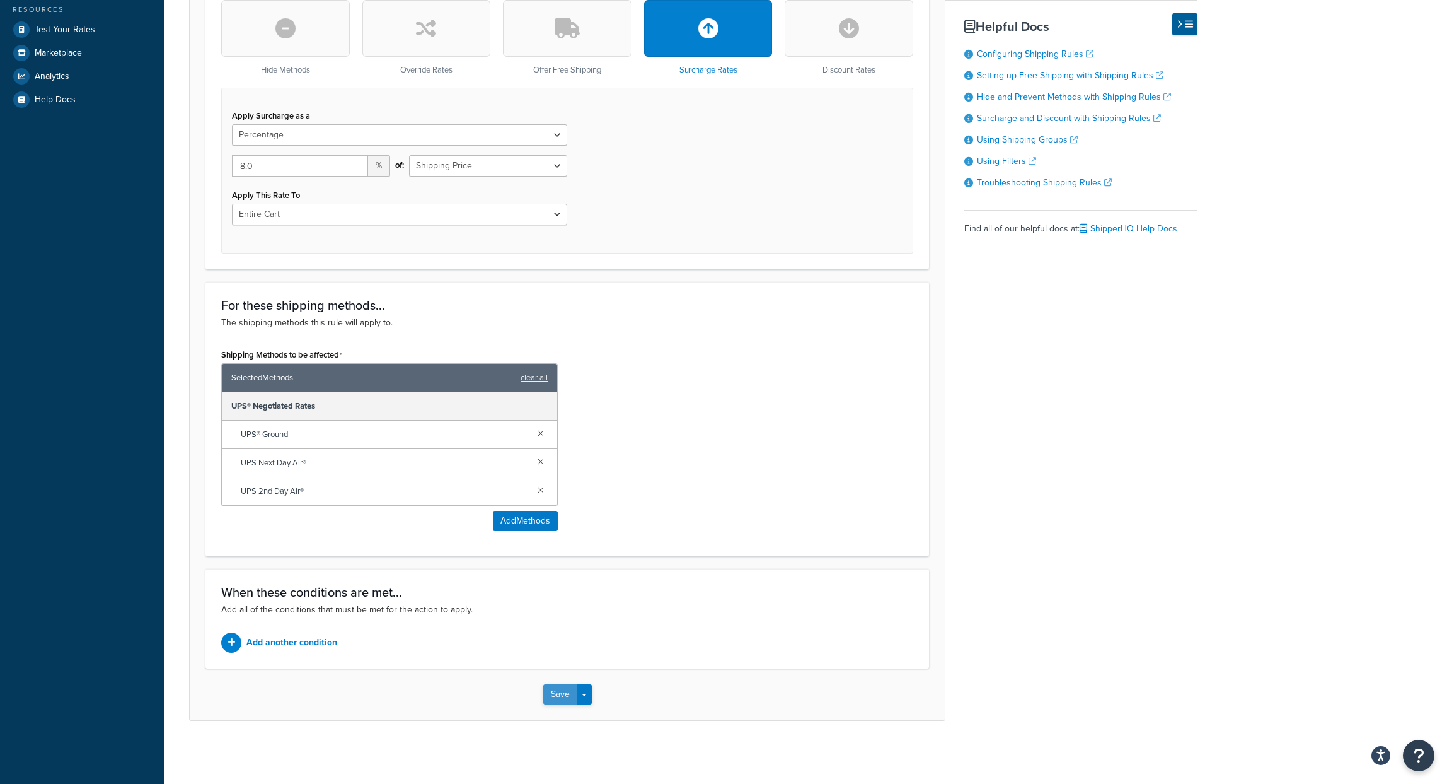
click at [559, 694] on button "Save" at bounding box center [560, 694] width 34 height 20
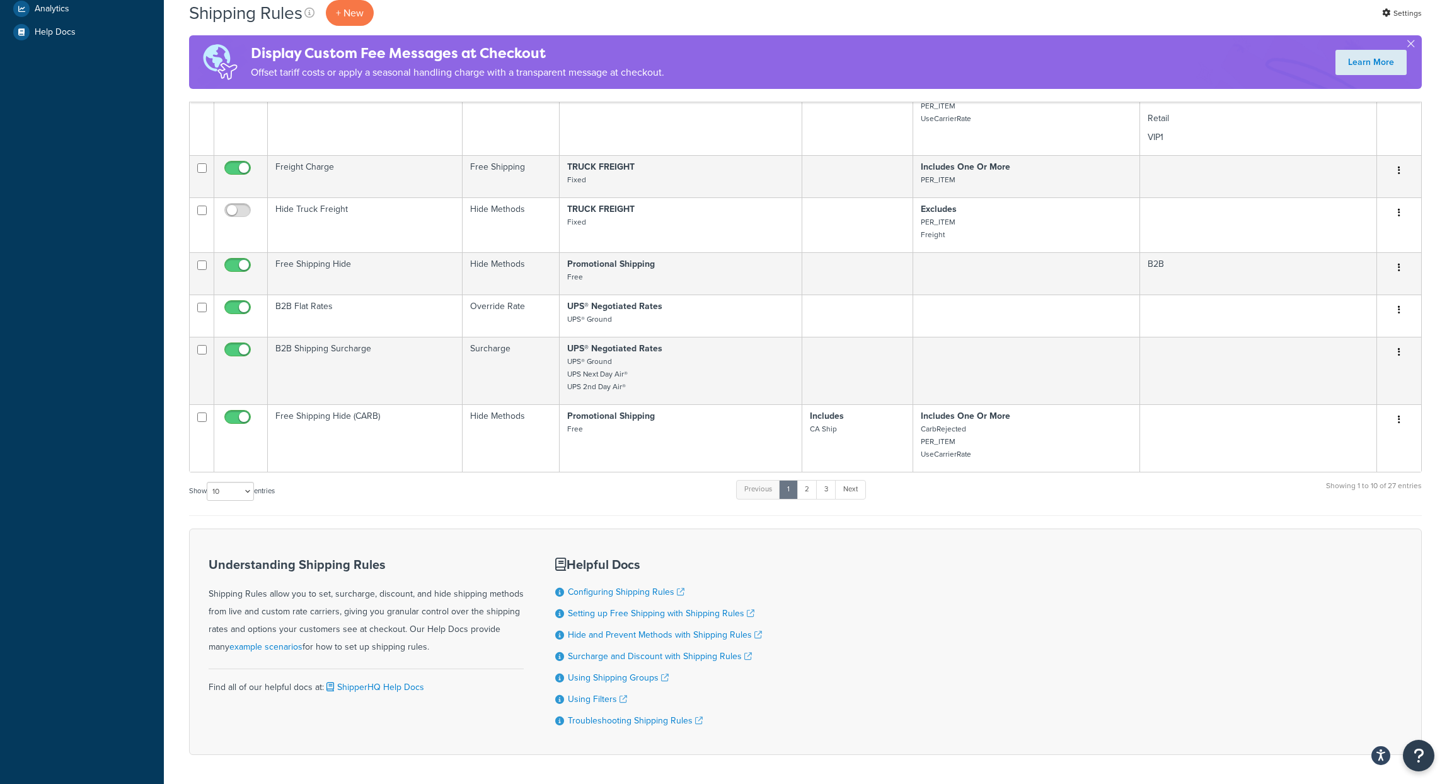
scroll to position [520, 0]
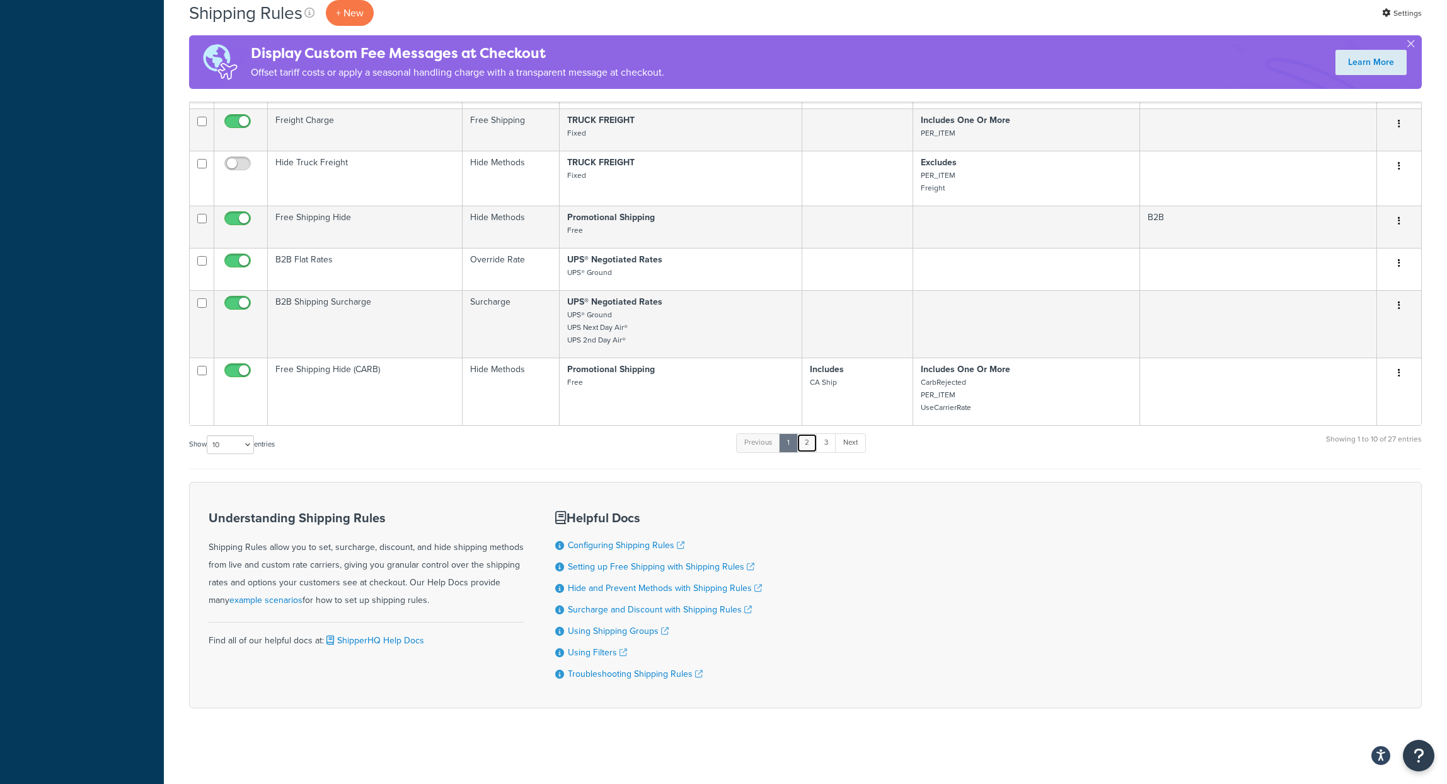
click at [809, 444] on link "2" at bounding box center [807, 442] width 21 height 19
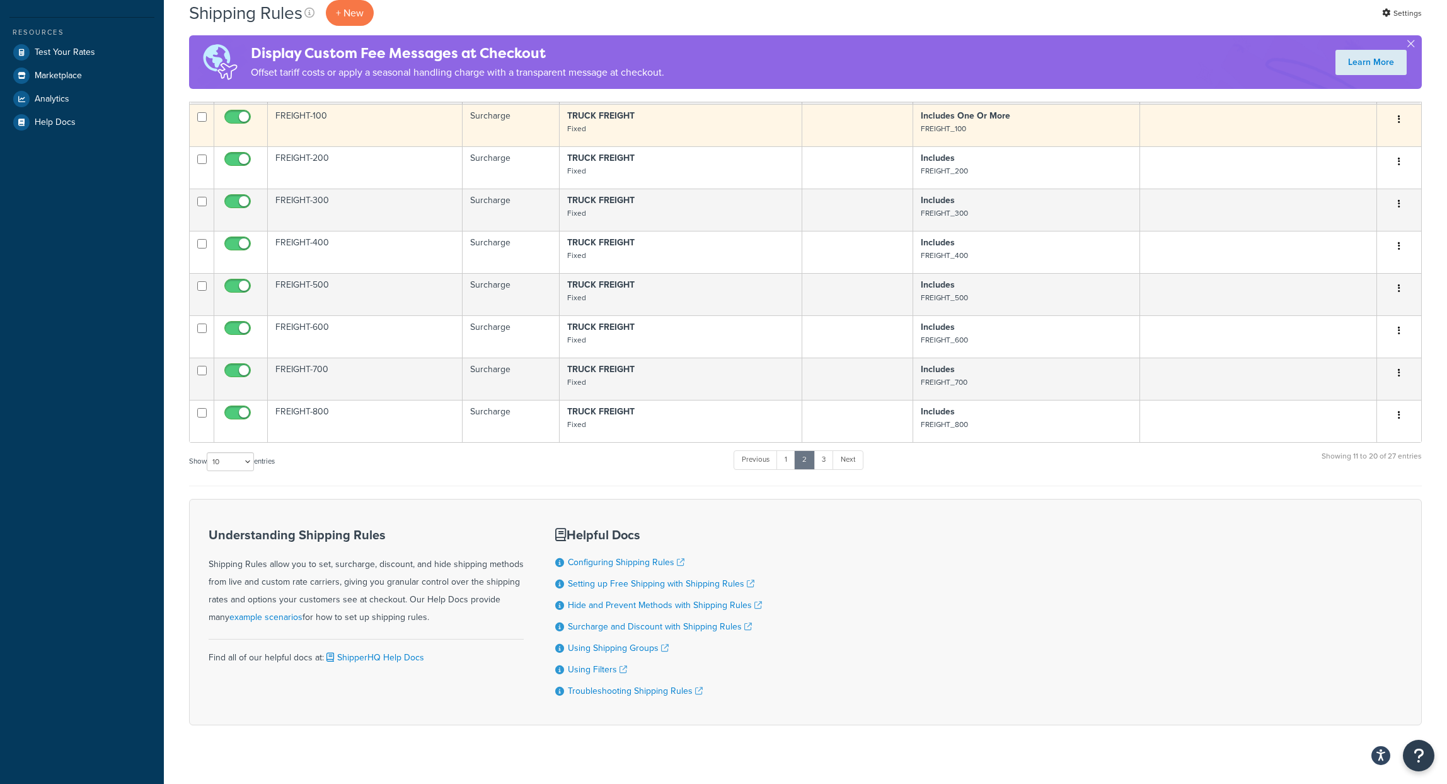
scroll to position [400, 0]
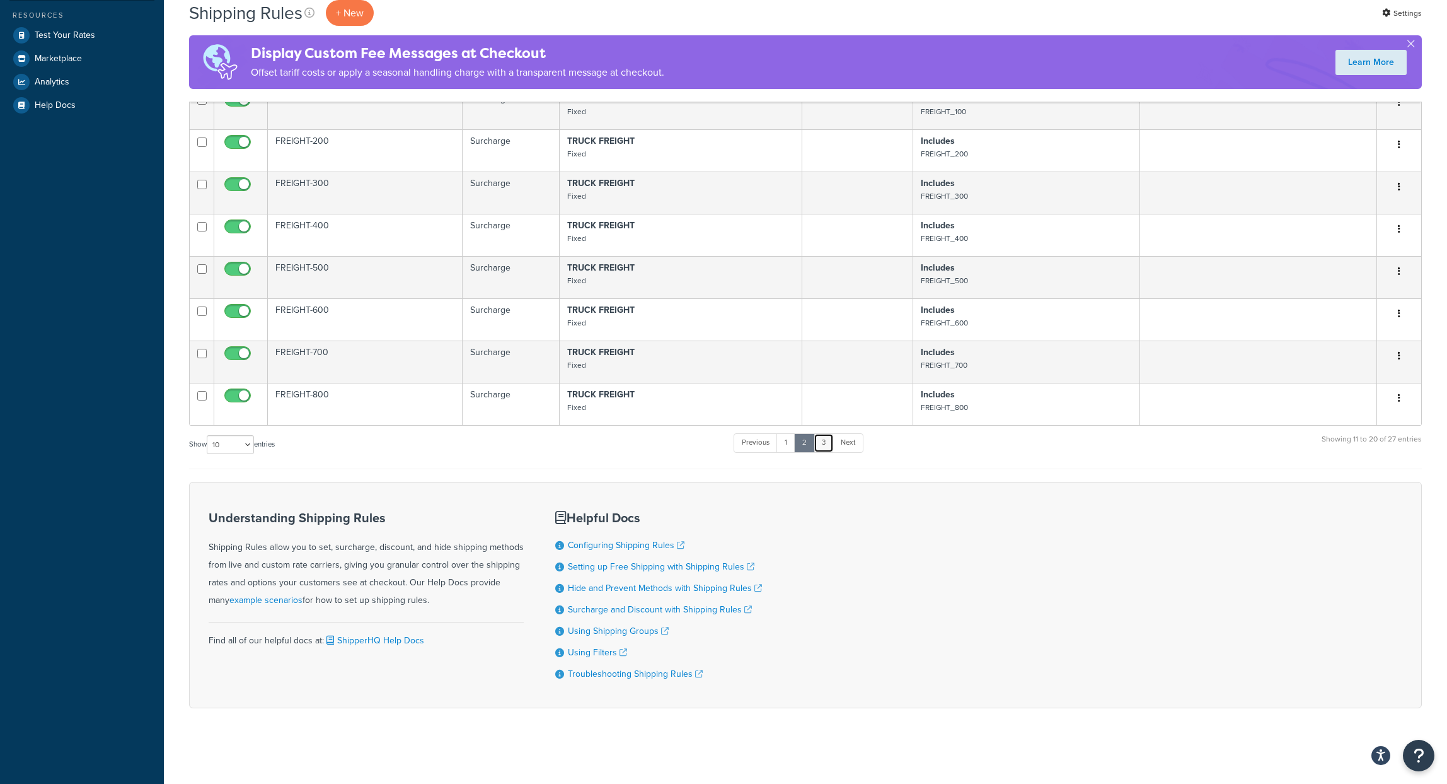
click at [825, 443] on link "3" at bounding box center [824, 442] width 20 height 19
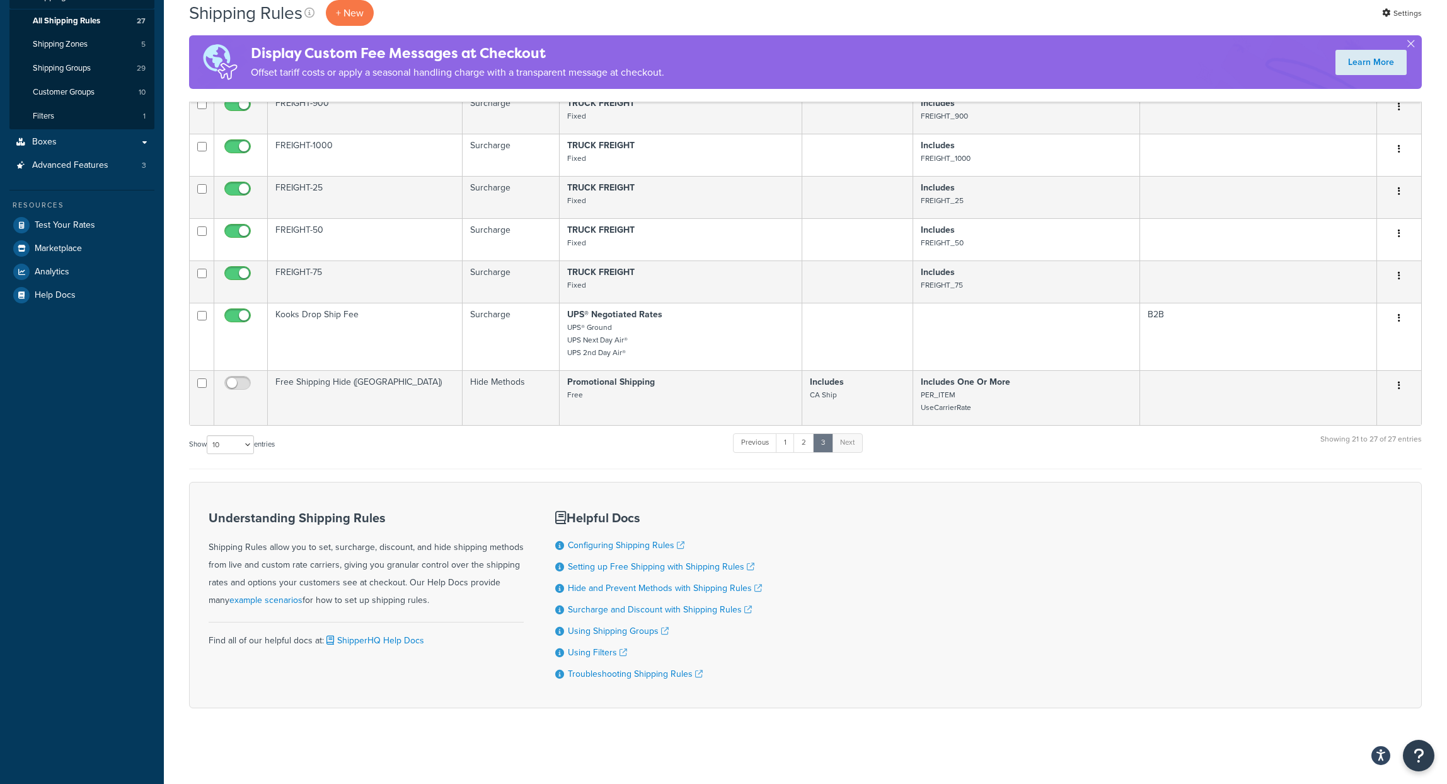
scroll to position [211, 0]
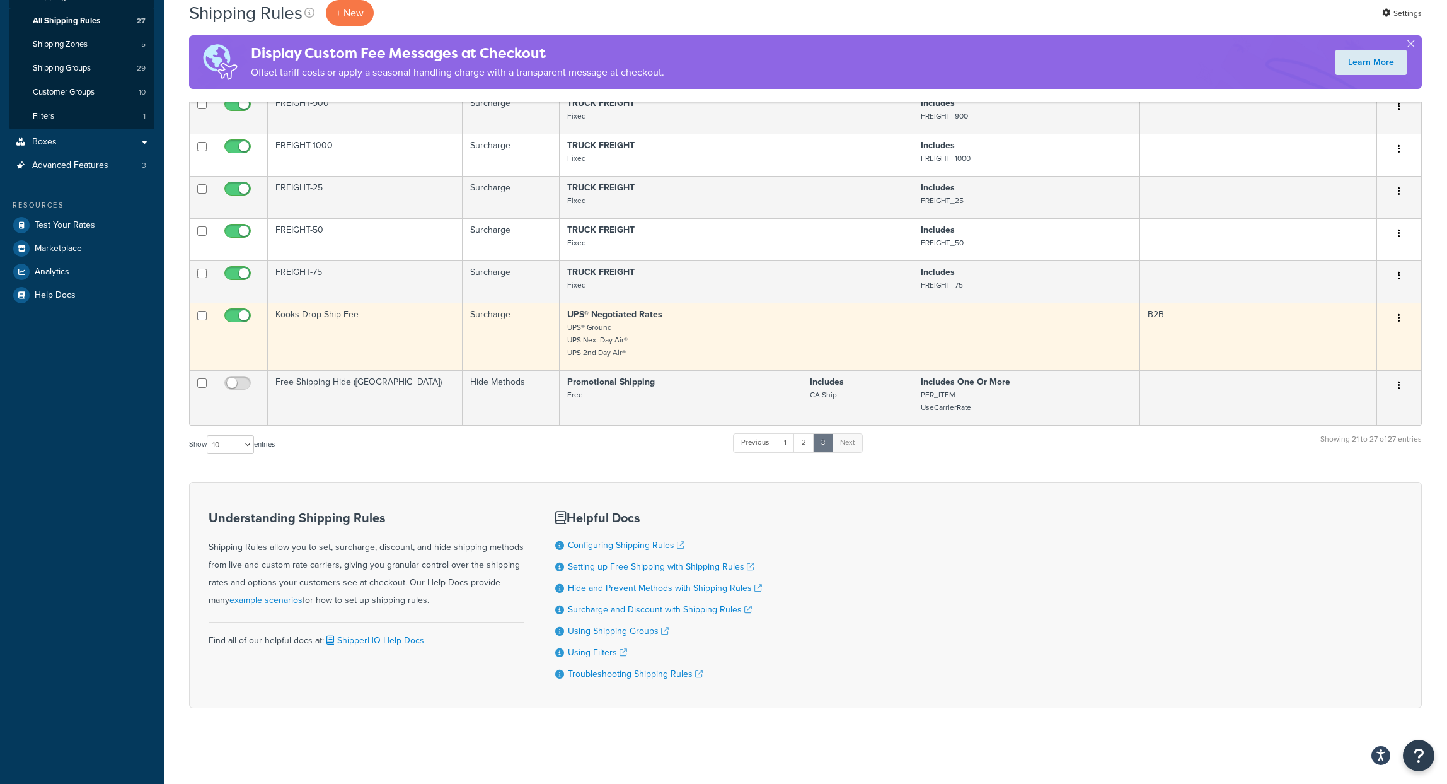
click at [714, 333] on p "UPS® Negotiated Rates UPS® Ground UPS Next Day Air® UPS 2nd Day Air®" at bounding box center [681, 333] width 228 height 50
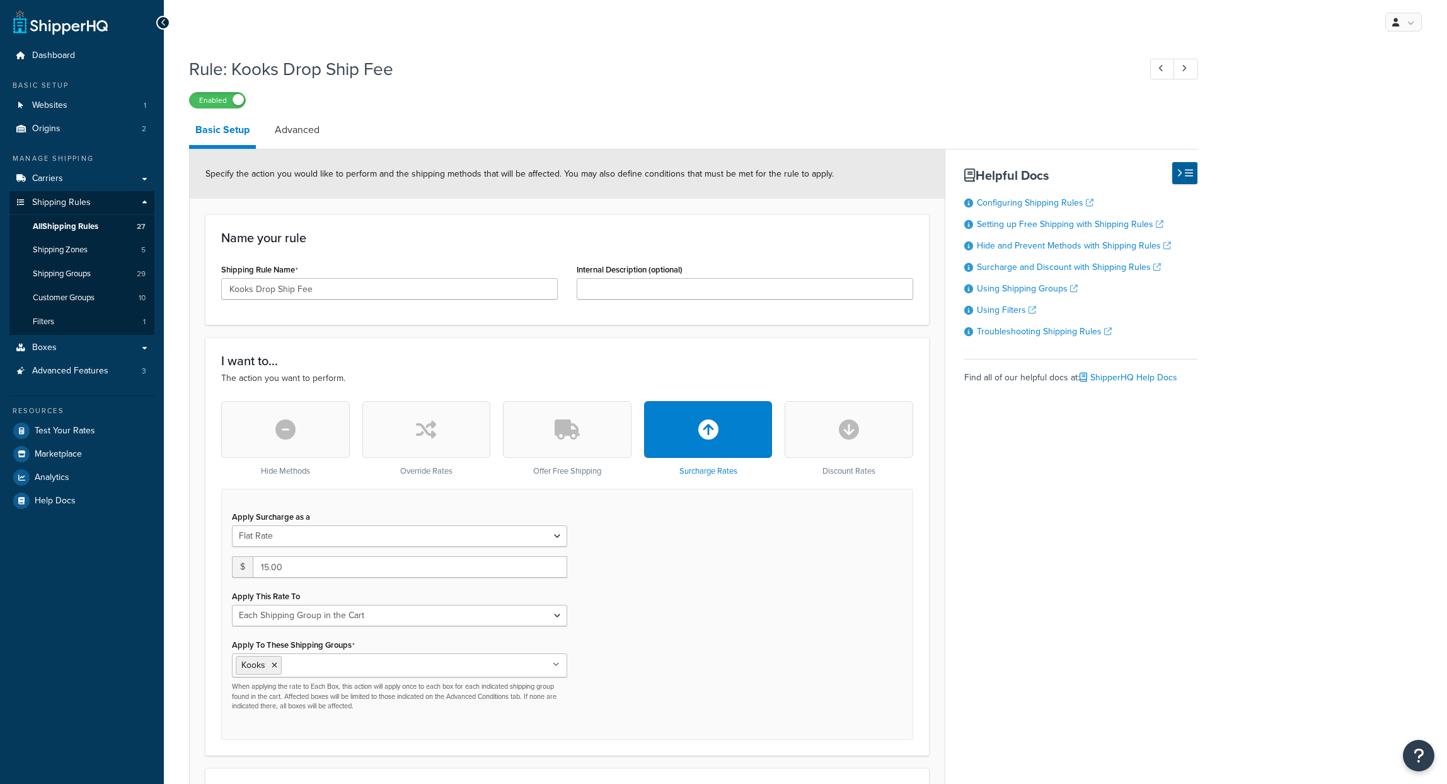
select select "SHIPPING_GROUP"
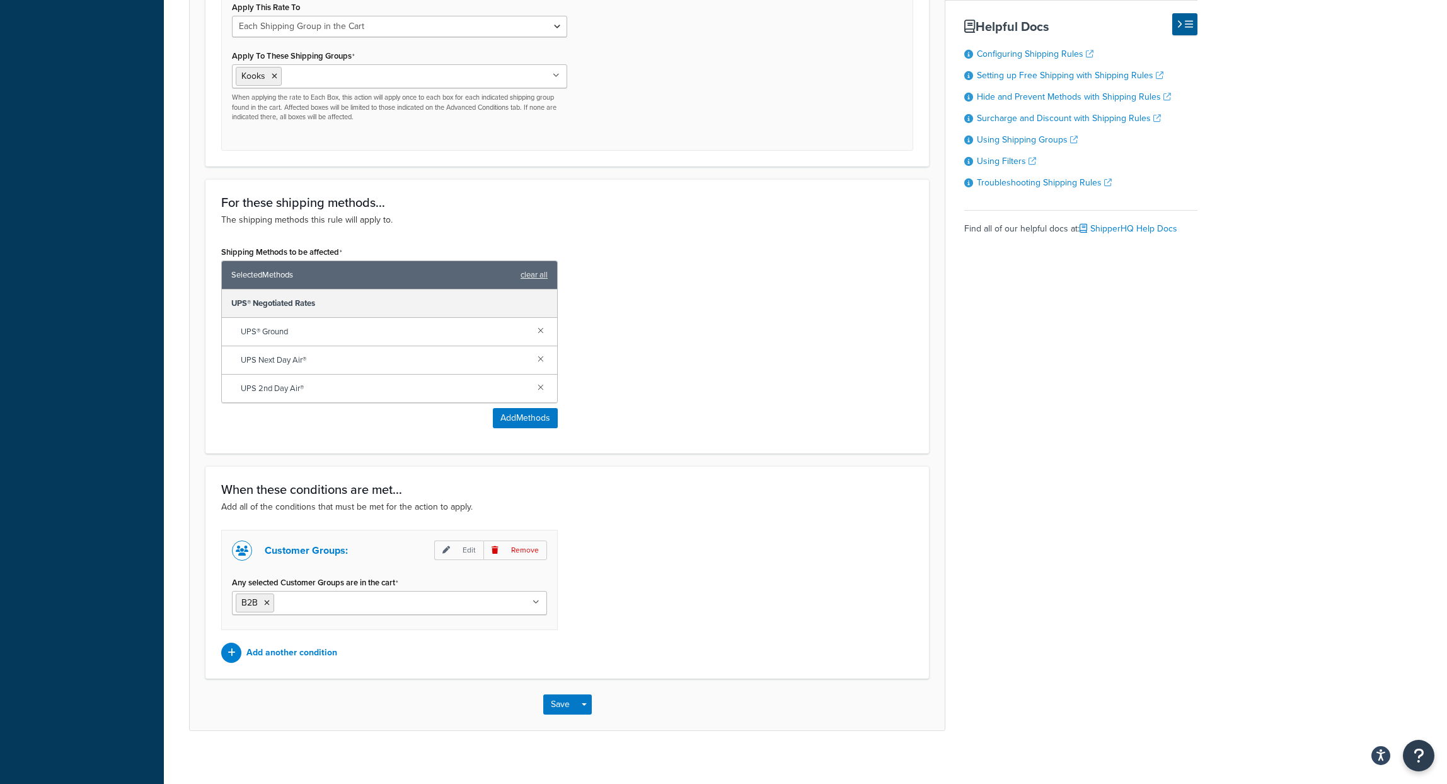
scroll to position [600, 0]
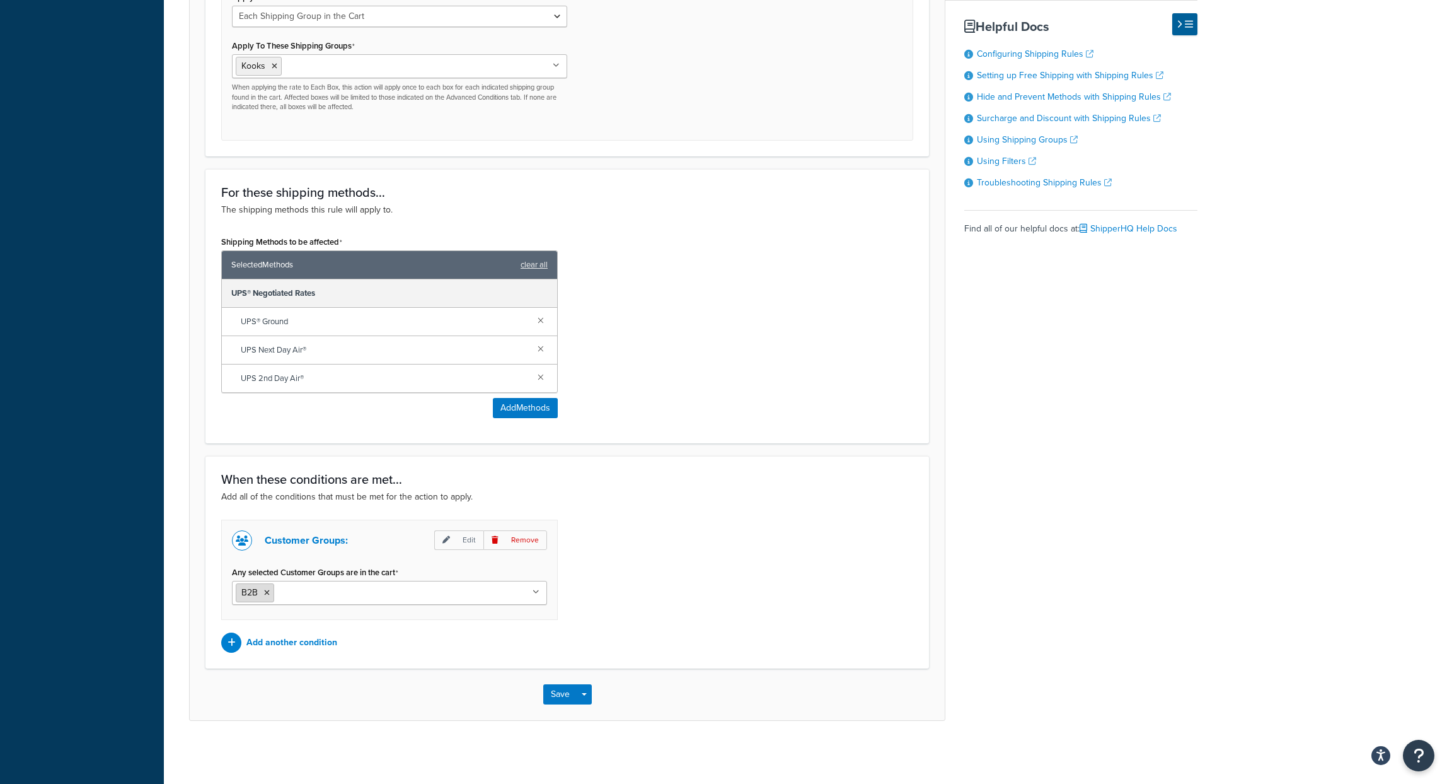
click at [265, 593] on icon at bounding box center [267, 593] width 6 height 8
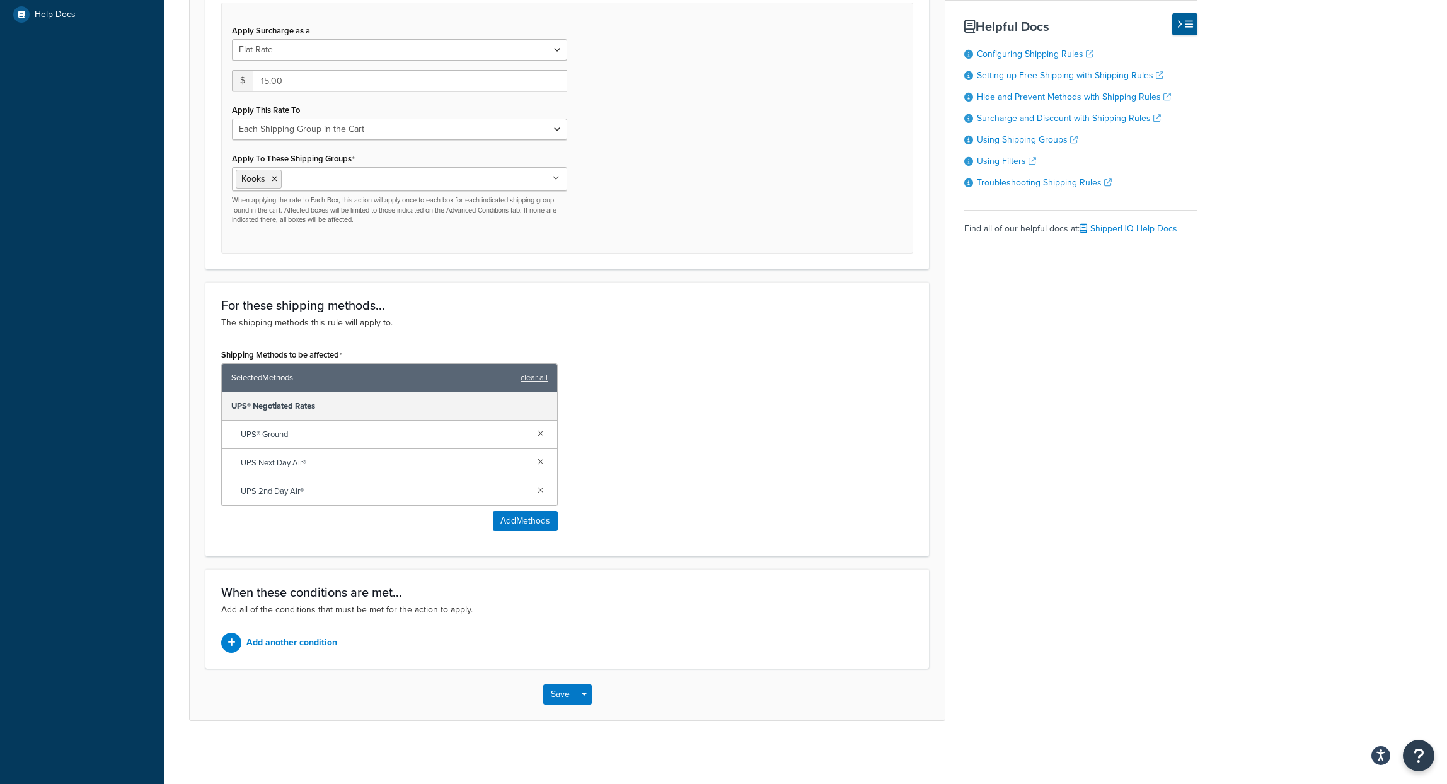
scroll to position [487, 0]
click at [568, 699] on button "Save" at bounding box center [560, 694] width 34 height 20
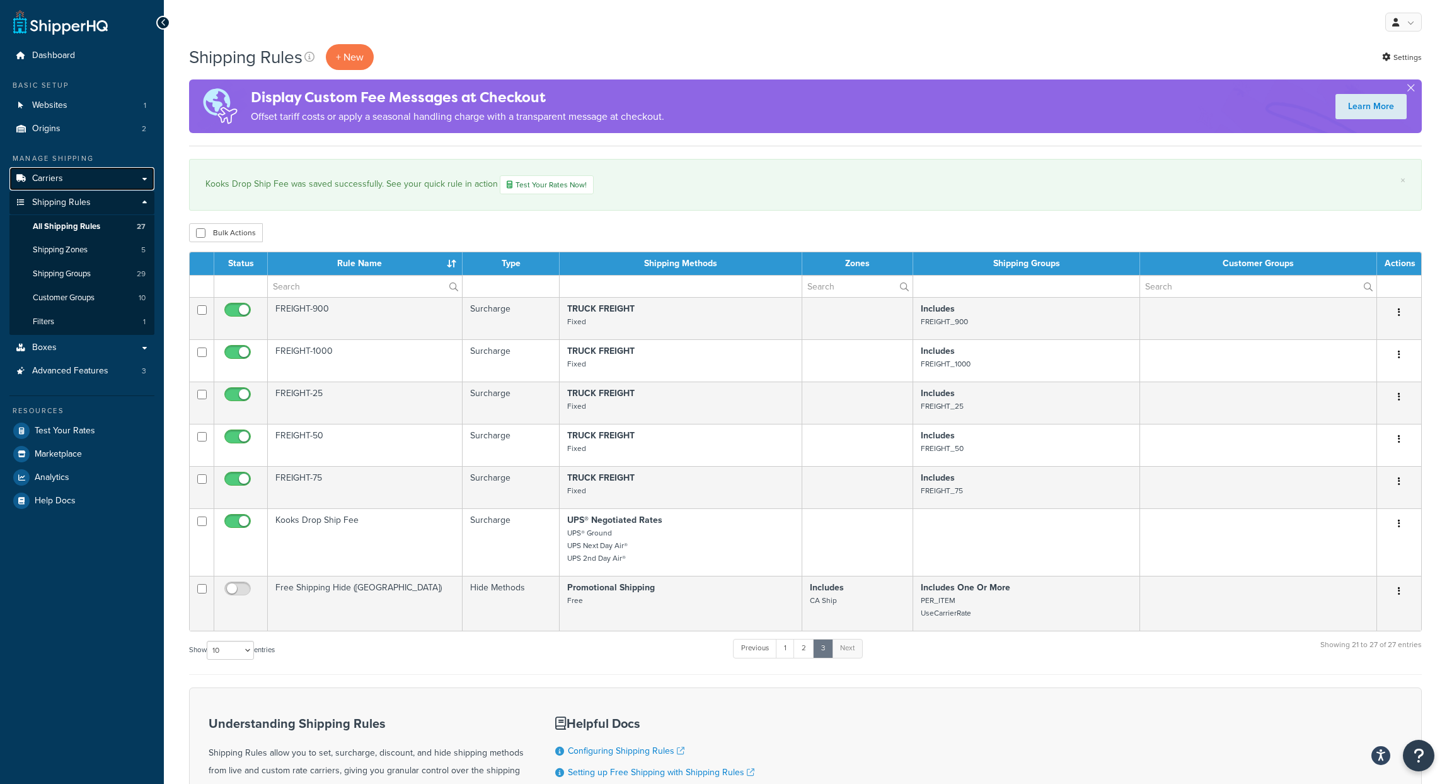
click at [56, 177] on span "Carriers" at bounding box center [47, 178] width 31 height 11
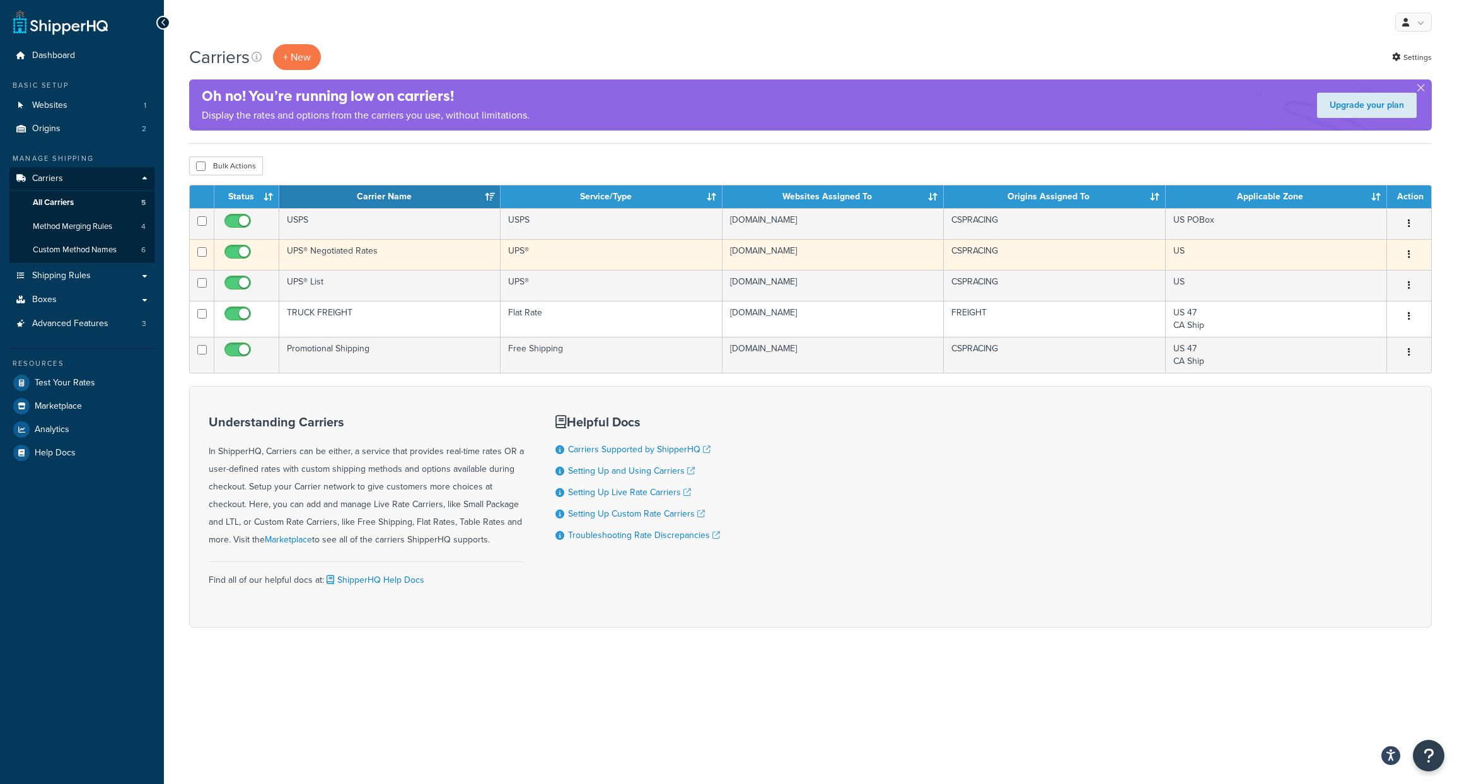
click at [334, 247] on td "UPS® Negotiated Rates" at bounding box center [389, 254] width 221 height 31
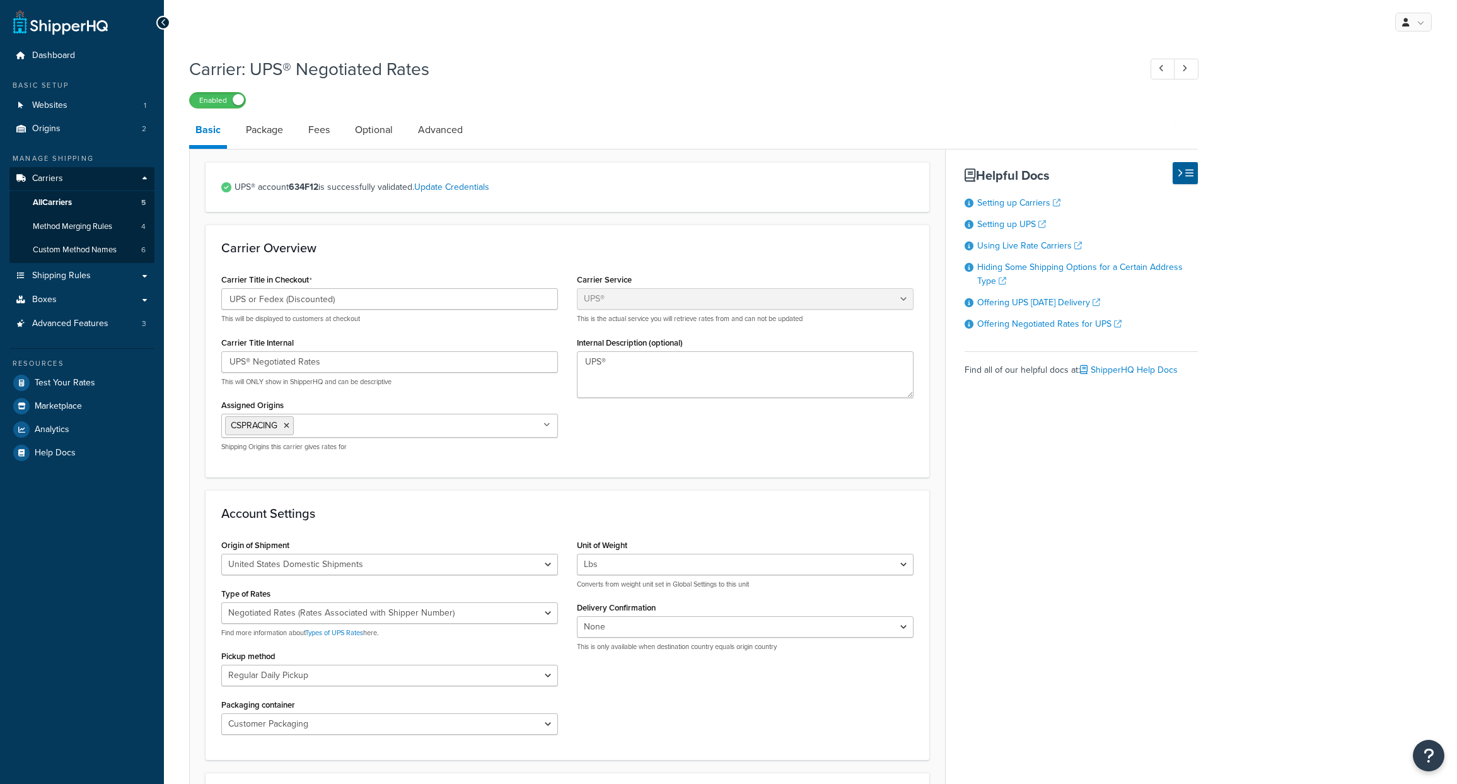
select select "ups"
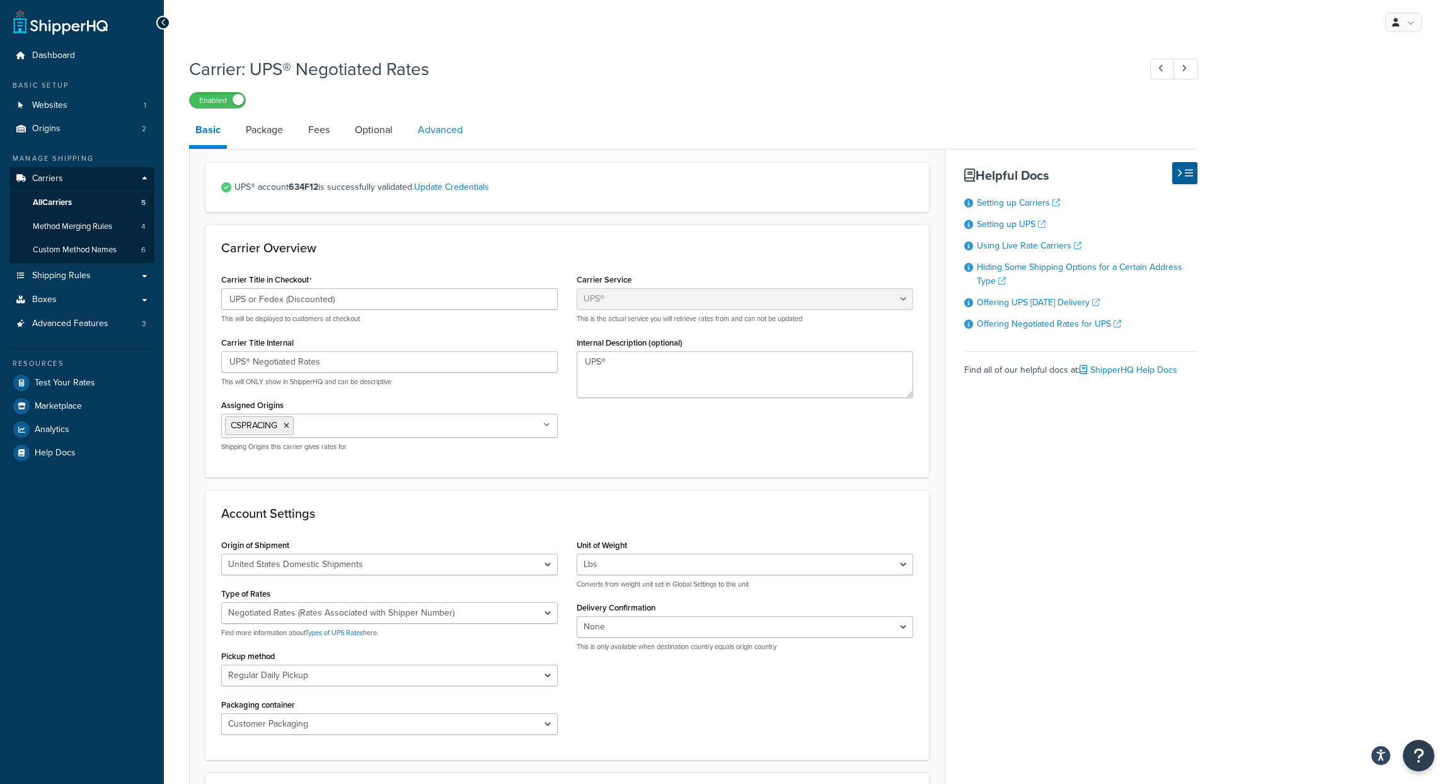
click at [436, 125] on link "Advanced" at bounding box center [440, 130] width 57 height 30
select select "false"
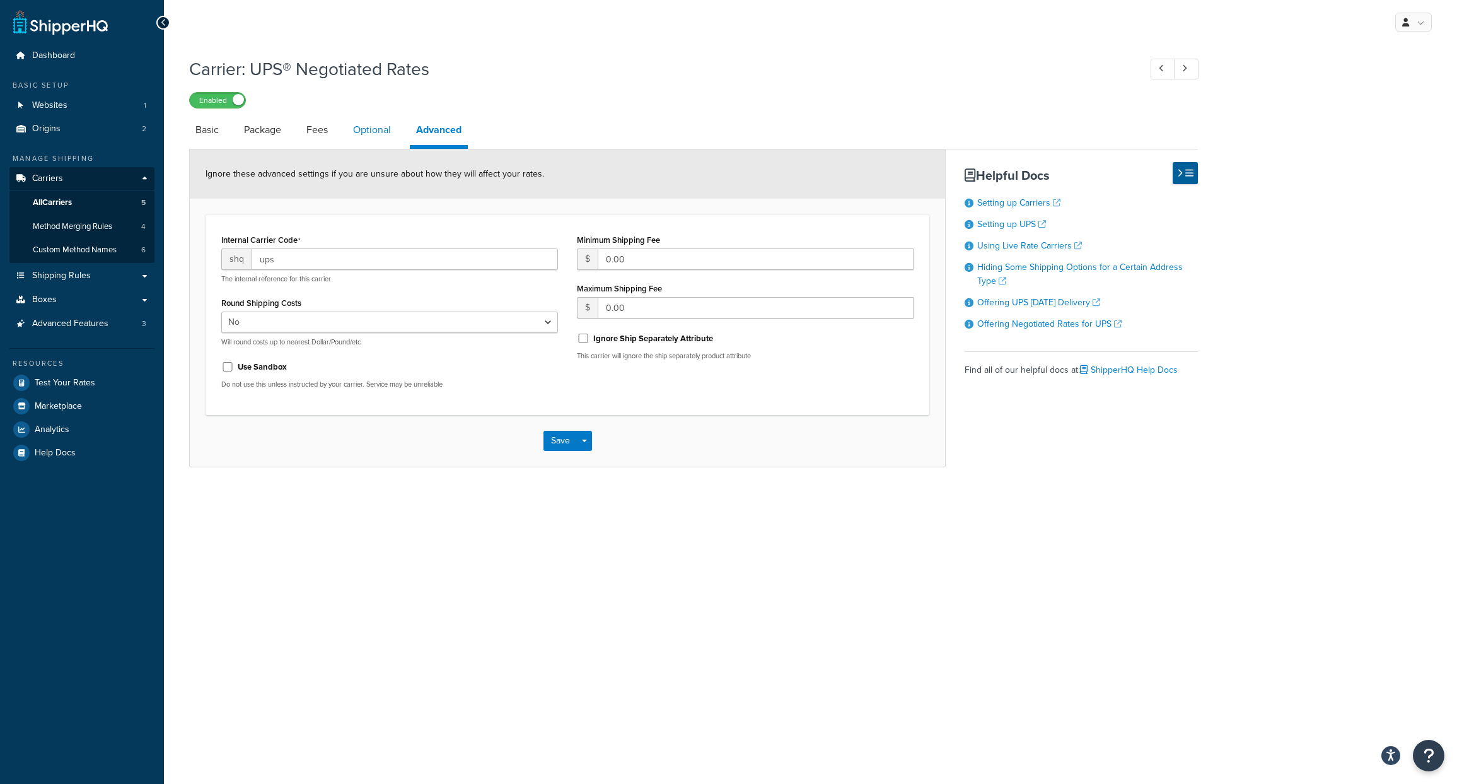
click at [357, 129] on link "Optional" at bounding box center [372, 130] width 50 height 30
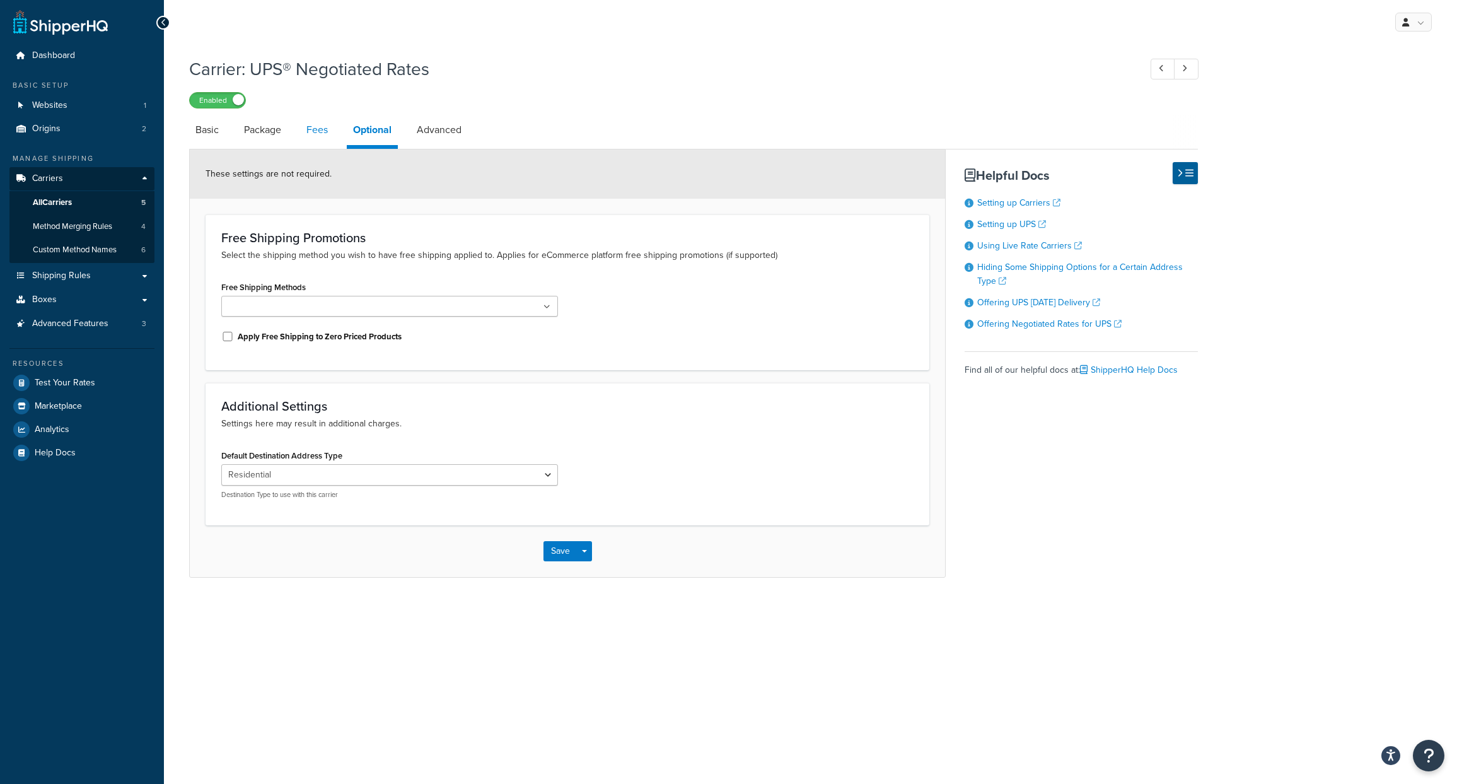
click at [306, 134] on link "Fees" at bounding box center [317, 130] width 34 height 30
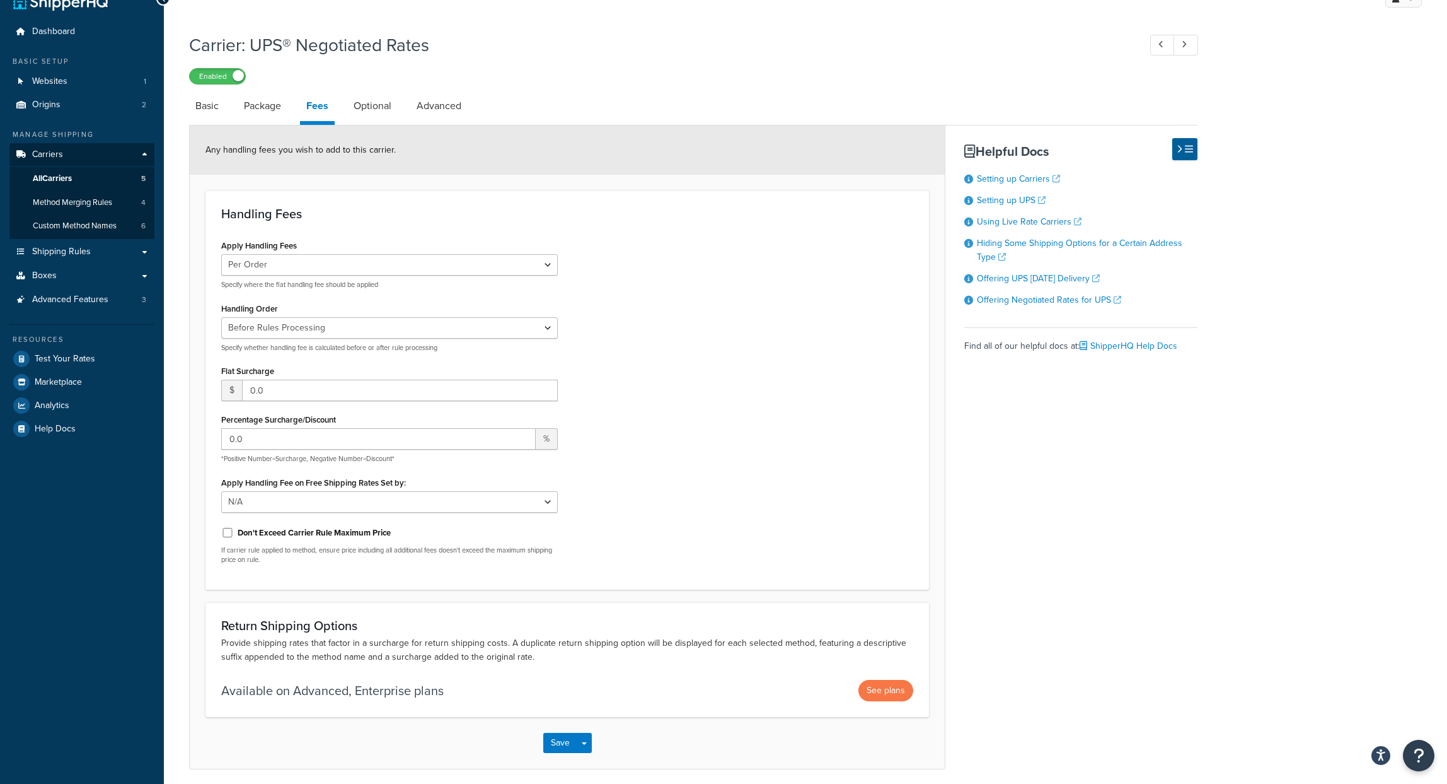
scroll to position [74, 0]
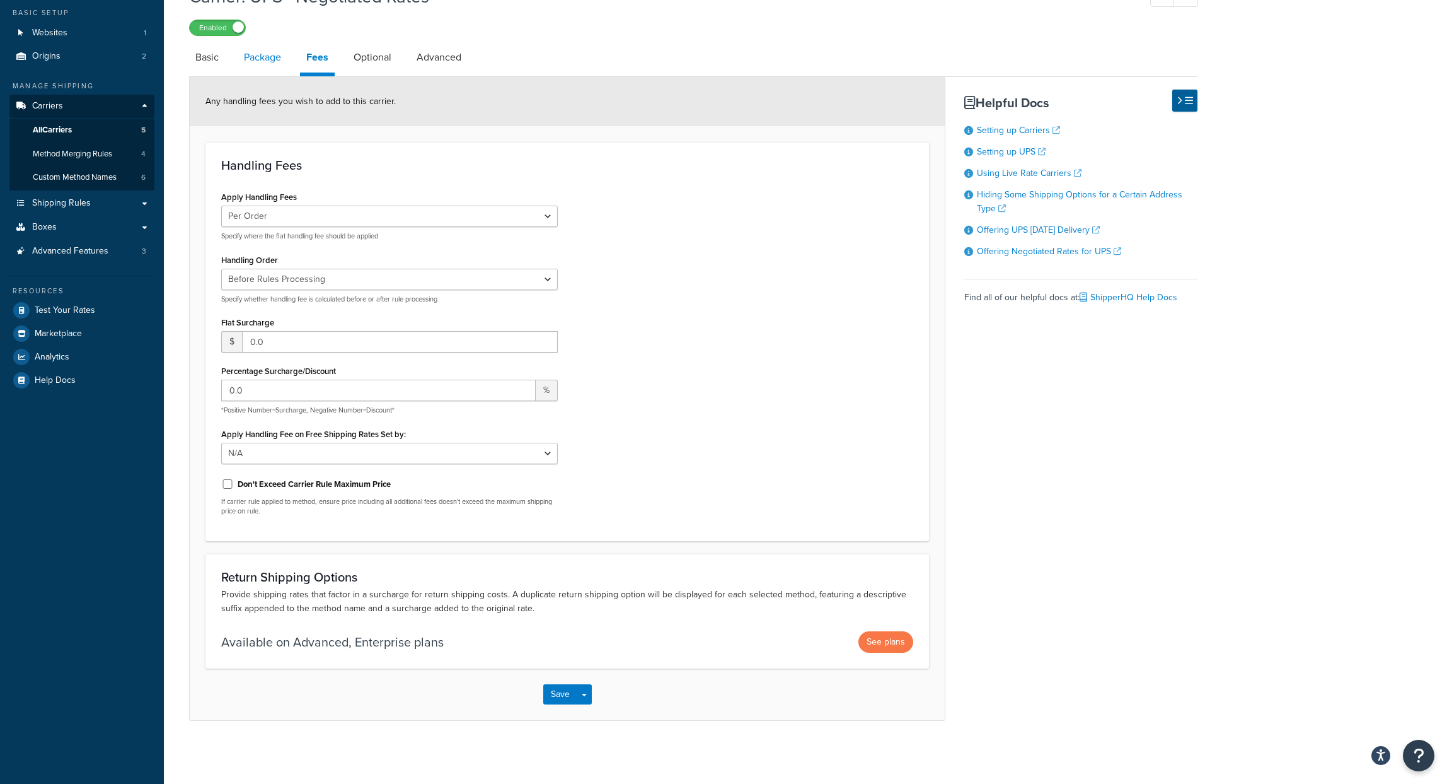
click at [270, 61] on link "Package" at bounding box center [263, 57] width 50 height 30
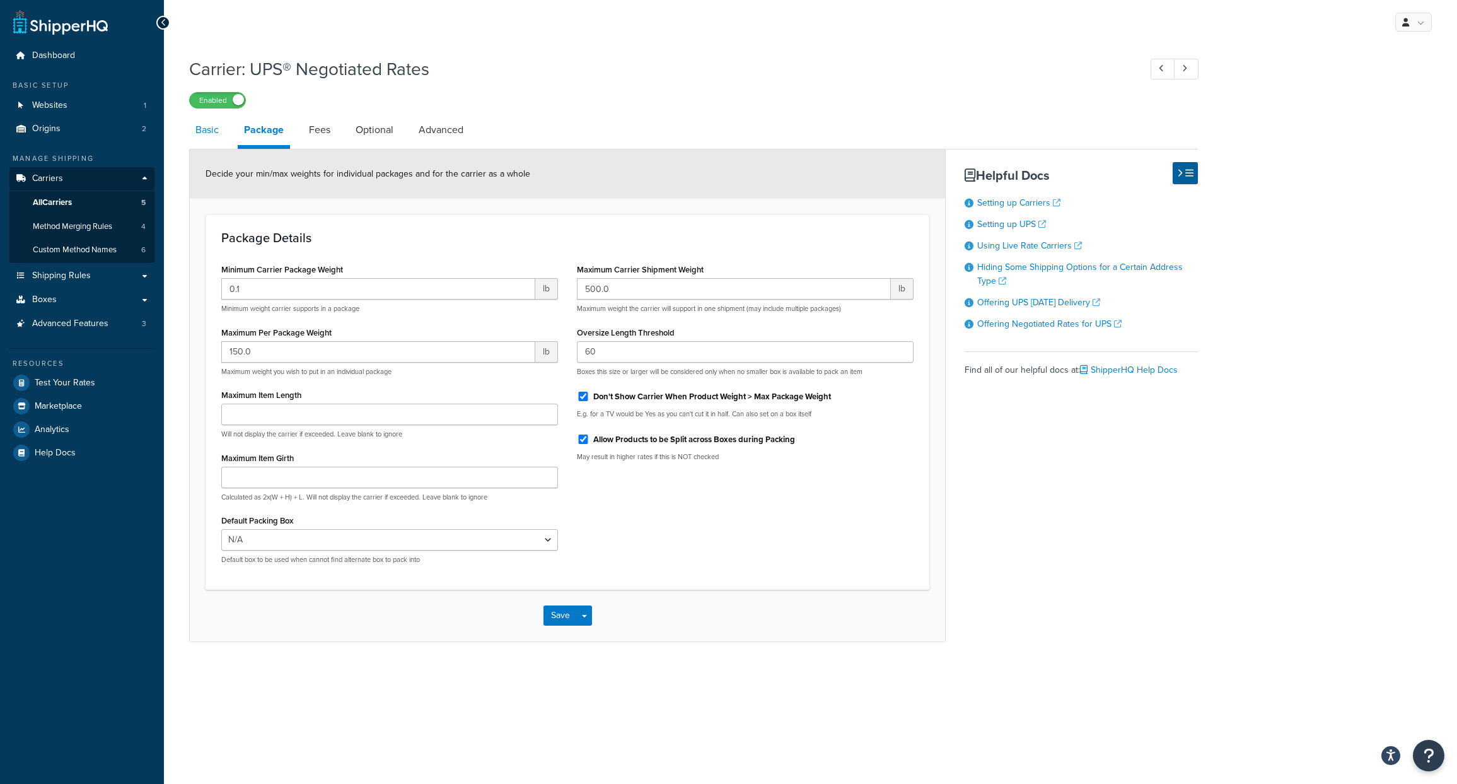
click at [206, 129] on link "Basic" at bounding box center [207, 130] width 36 height 30
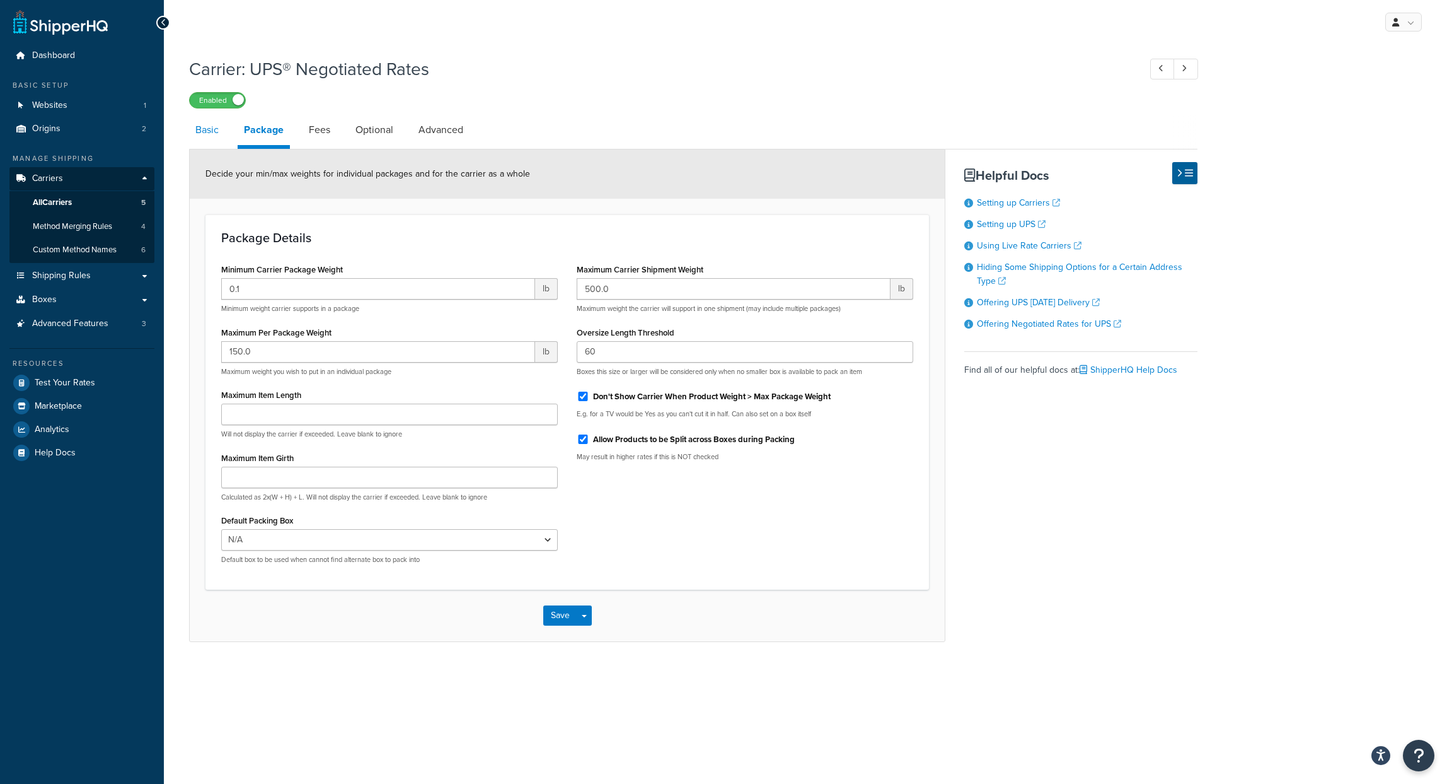
select select "ups"
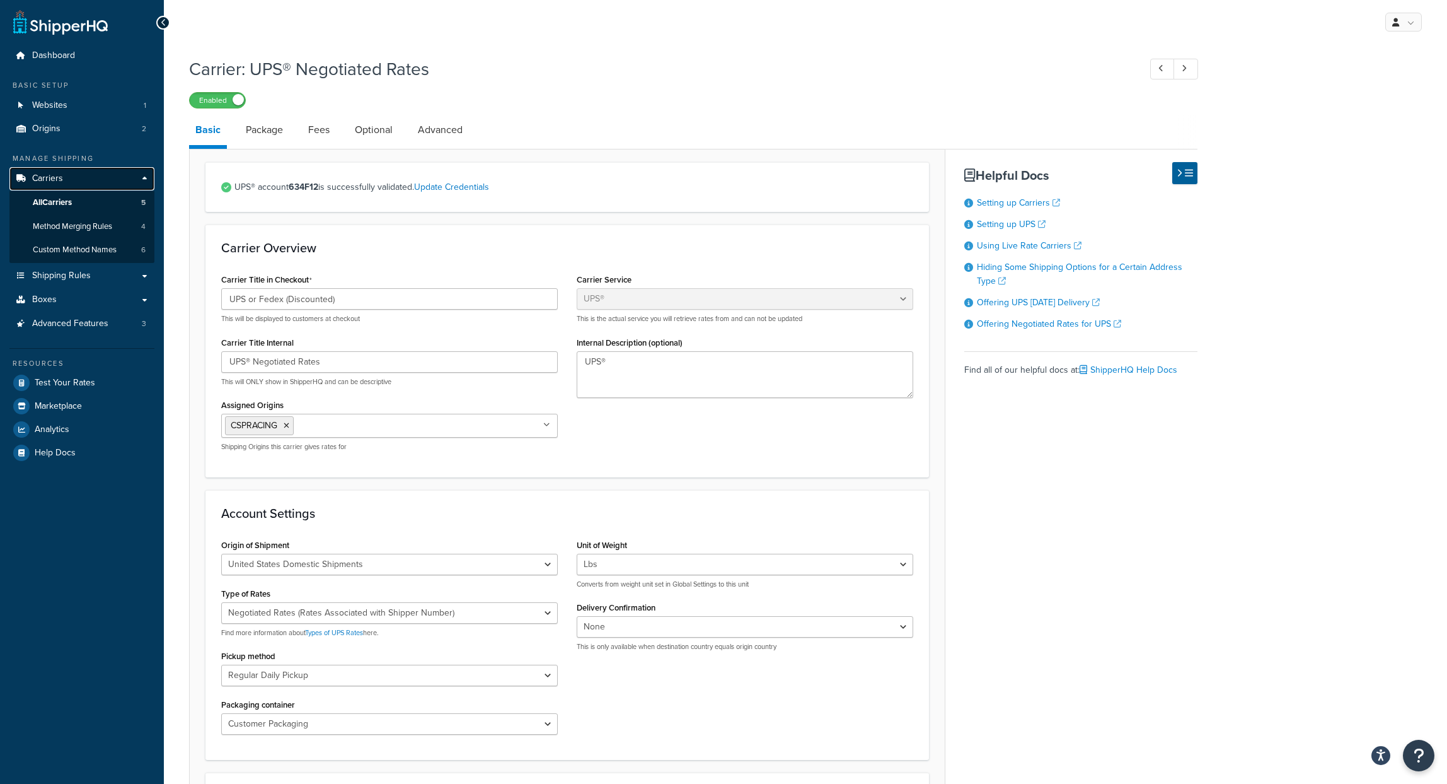
click at [42, 173] on span "Carriers" at bounding box center [47, 178] width 31 height 11
